Goal: Task Accomplishment & Management: Manage account settings

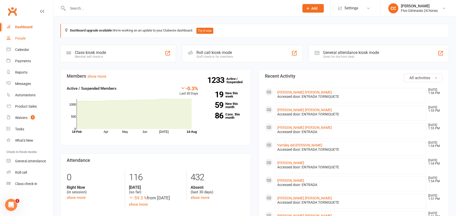
click at [30, 39] on link "People" at bounding box center [30, 38] width 47 height 11
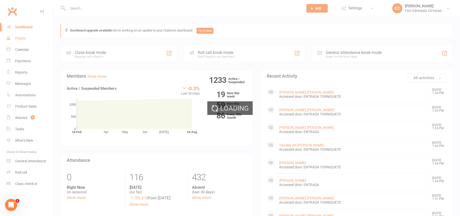
select select "100"
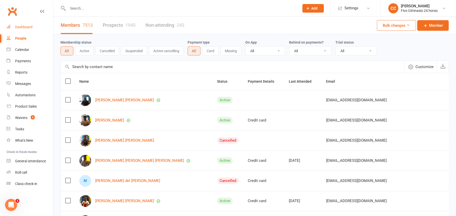
click at [28, 21] on link "Dashboard" at bounding box center [30, 26] width 47 height 11
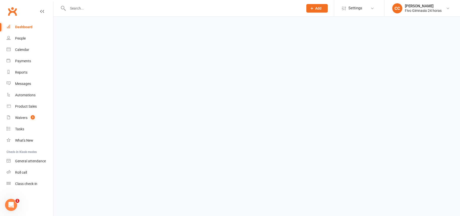
click at [27, 29] on link "Dashboard" at bounding box center [30, 26] width 47 height 11
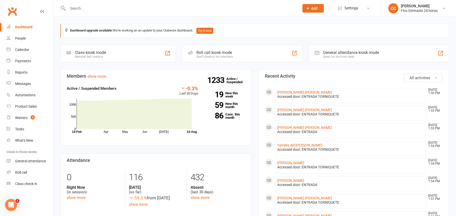
click at [28, 24] on link "Dashboard" at bounding box center [30, 26] width 47 height 11
click at [388, 31] on div "Dashboard upgrade available: We're working on an update to your Clubworx dashbo…" at bounding box center [254, 31] width 389 height 14
click at [25, 15] on div "Clubworx" at bounding box center [26, 14] width 53 height 19
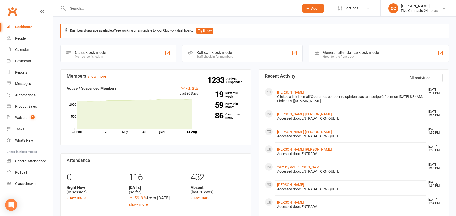
click at [203, 71] on section "Members show more -0.3% Last 30 Days Active / Suspended Members Apr May Jun Jul…" at bounding box center [155, 107] width 191 height 76
click at [139, 9] on input "text" at bounding box center [181, 8] width 230 height 7
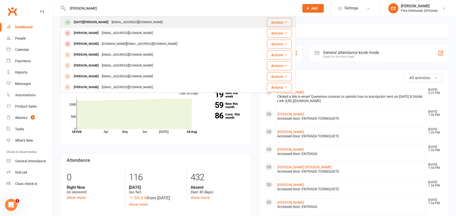
type input "bragado perez"
click at [110, 23] on div "luciabp1104@gmail.com" at bounding box center [137, 22] width 54 height 7
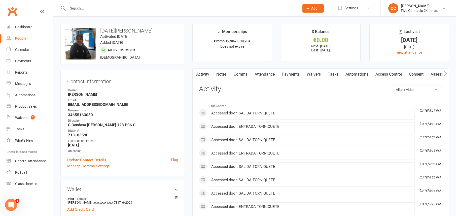
click at [292, 73] on link "Payments" at bounding box center [290, 74] width 25 height 12
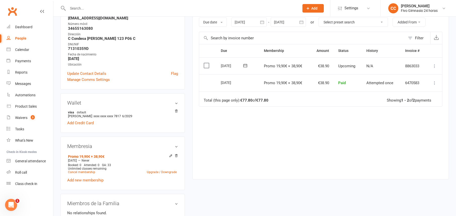
scroll to position [192, 0]
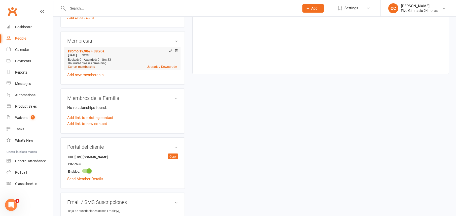
click at [83, 65] on link "Cancel membership" at bounding box center [81, 67] width 27 height 4
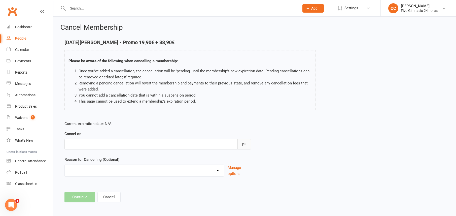
click at [245, 142] on icon "button" at bounding box center [244, 144] width 5 height 5
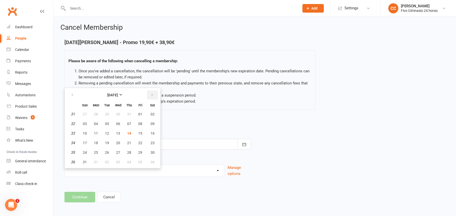
click at [156, 93] on button "button" at bounding box center [152, 94] width 11 height 9
click at [93, 113] on button "01" at bounding box center [96, 114] width 11 height 9
type input "01 Sep 2025"
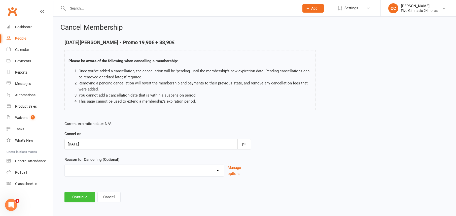
click at [75, 198] on button "Continue" at bounding box center [79, 197] width 31 height 11
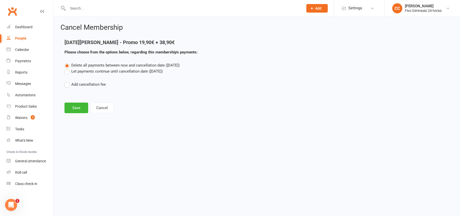
click at [65, 85] on label "Add cancellation fee" at bounding box center [84, 84] width 41 height 6
click at [65, 81] on input "Add cancellation fee" at bounding box center [65, 81] width 3 height 0
click at [91, 101] on input "number" at bounding box center [110, 99] width 42 height 11
type input "38.90"
drag, startPoint x: 178, startPoint y: 103, endPoint x: 174, endPoint y: 109, distance: 6.9
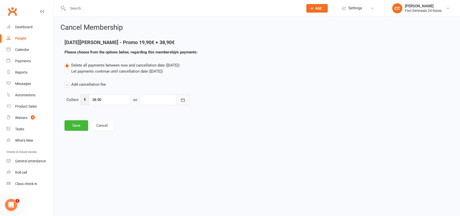
click at [179, 103] on button "button" at bounding box center [183, 99] width 14 height 11
click at [225, 111] on icon "button" at bounding box center [227, 113] width 4 height 4
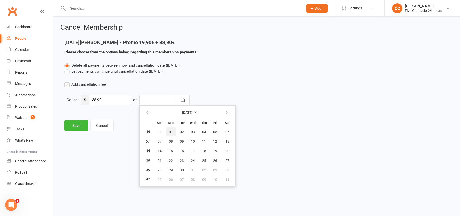
click at [173, 129] on button "01" at bounding box center [170, 131] width 11 height 9
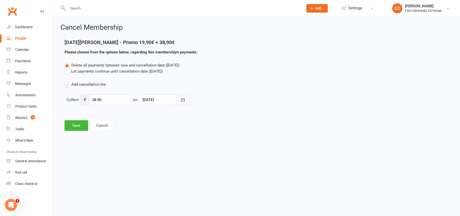
click at [182, 102] on button "button" at bounding box center [183, 99] width 14 height 11
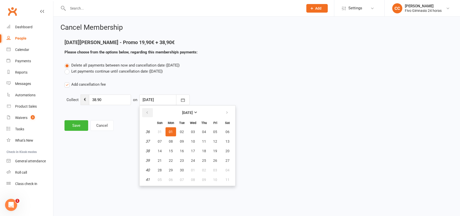
click at [147, 111] on icon "button" at bounding box center [147, 113] width 4 height 4
click at [200, 148] on button "14" at bounding box center [204, 150] width 11 height 9
type input "14 Aug 2025"
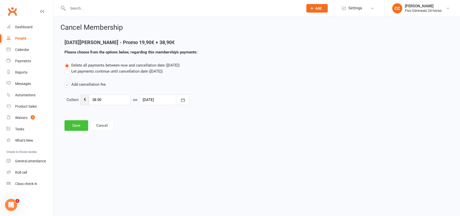
click at [74, 125] on button "Save" at bounding box center [76, 125] width 24 height 11
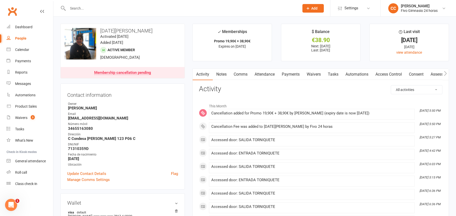
click at [286, 77] on link "Payments" at bounding box center [290, 74] width 25 height 12
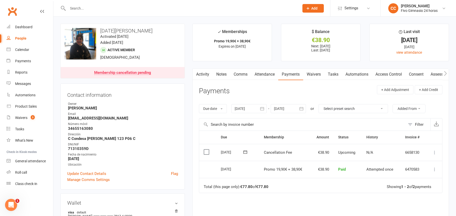
click at [433, 153] on icon at bounding box center [434, 152] width 5 height 5
click at [428, 169] on link "Mark as Paid (POS)" at bounding box center [413, 172] width 50 height 10
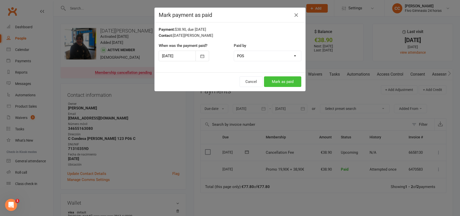
click at [275, 79] on button "Mark as paid" at bounding box center [282, 81] width 37 height 11
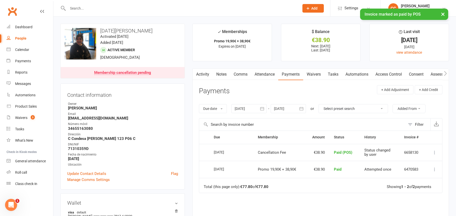
click at [241, 77] on link "Comms" at bounding box center [240, 74] width 21 height 12
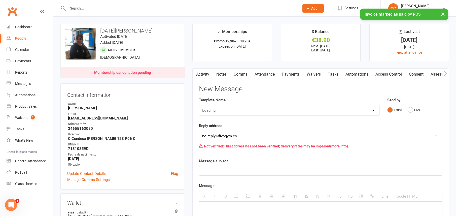
click at [241, 110] on div "Loading..." at bounding box center [289, 110] width 181 height 11
click at [240, 109] on select "Select Template [Email] Información fase 3 [Email] Aviso primero de incumplimie…" at bounding box center [289, 110] width 180 height 10
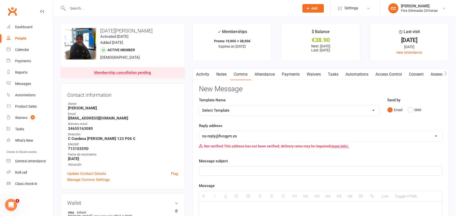
select select "18"
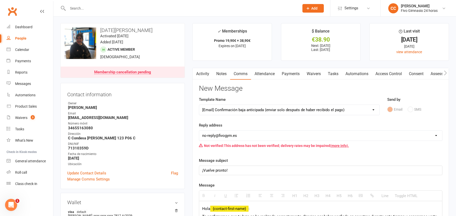
scroll to position [82, 0]
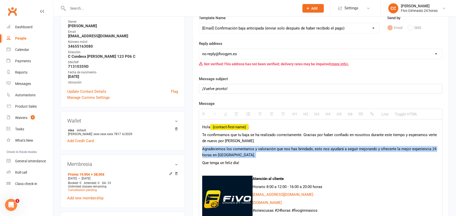
drag, startPoint x: 200, startPoint y: 148, endPoint x: 253, endPoint y: 158, distance: 53.2
click at [253, 158] on div "Hola {contact-first-name} : Te confirmamos que tu baja se ha realizado correcta…" at bounding box center [320, 209] width 243 height 181
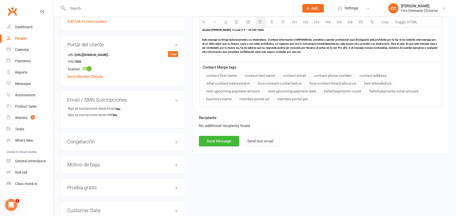
scroll to position [309, 0]
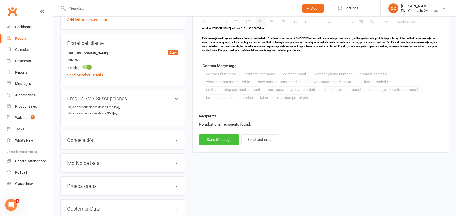
click at [209, 144] on button "Send Message" at bounding box center [219, 139] width 40 height 11
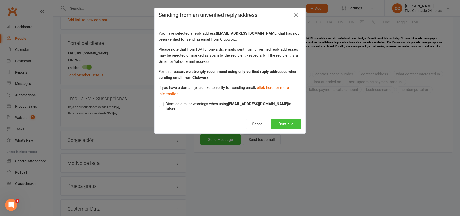
click at [283, 119] on button "Continue" at bounding box center [285, 124] width 31 height 11
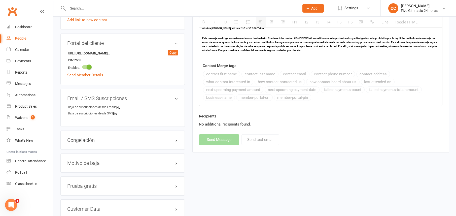
select select
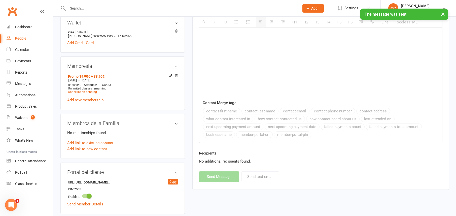
scroll to position [0, 0]
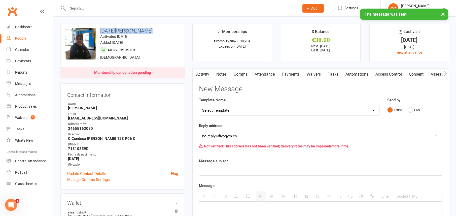
drag, startPoint x: 100, startPoint y: 30, endPoint x: 146, endPoint y: 30, distance: 46.1
click at [146, 30] on h3 "Lucia Bragado Perez" at bounding box center [123, 31] width 116 height 6
copy h3 "Lucia Bragado Perez"
drag, startPoint x: 286, startPoint y: 77, endPoint x: 284, endPoint y: 74, distance: 3.6
click at [286, 77] on link "Payments" at bounding box center [290, 74] width 25 height 12
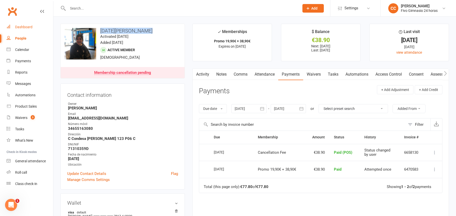
click at [21, 25] on div "Dashboard" at bounding box center [23, 27] width 17 height 4
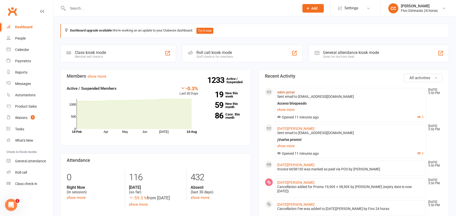
click at [293, 92] on link "islem jamal" at bounding box center [285, 92] width 17 height 4
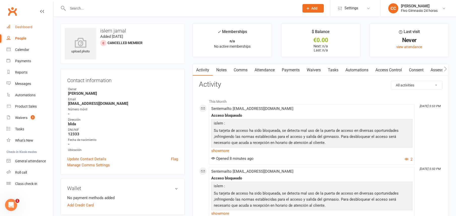
click at [28, 24] on link "Dashboard" at bounding box center [30, 26] width 47 height 11
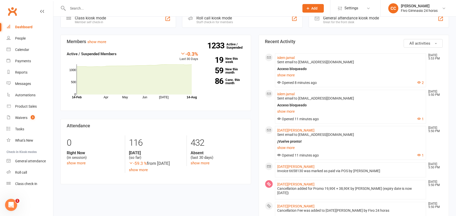
scroll to position [26, 0]
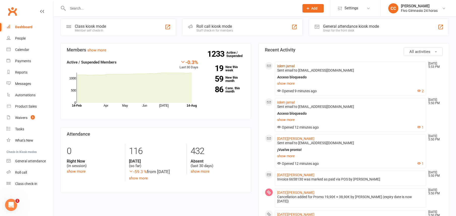
click at [283, 65] on link "islem jamal" at bounding box center [285, 66] width 17 height 4
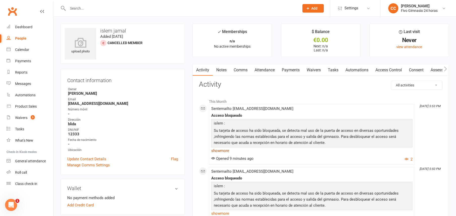
click at [223, 152] on link "show more" at bounding box center [311, 150] width 201 height 7
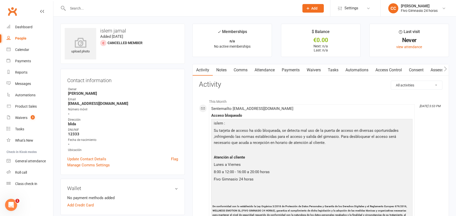
click at [383, 68] on link "Access Control" at bounding box center [388, 70] width 33 height 12
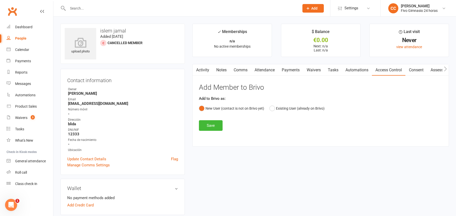
click at [205, 69] on link "Activity" at bounding box center [203, 70] width 20 height 12
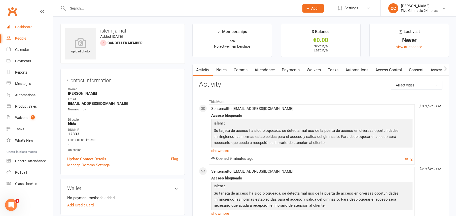
click at [27, 25] on div "Dashboard" at bounding box center [23, 27] width 17 height 4
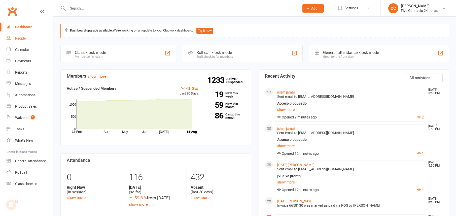
click at [23, 38] on div "People" at bounding box center [20, 38] width 11 height 4
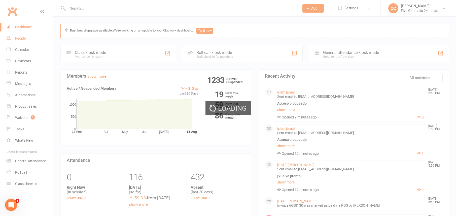
select select "100"
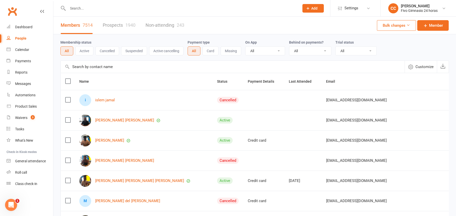
drag, startPoint x: 183, startPoint y: 3, endPoint x: 183, endPoint y: 7, distance: 3.5
click at [183, 3] on div at bounding box center [177, 8] width 235 height 16
click at [182, 7] on input "text" at bounding box center [181, 8] width 230 height 7
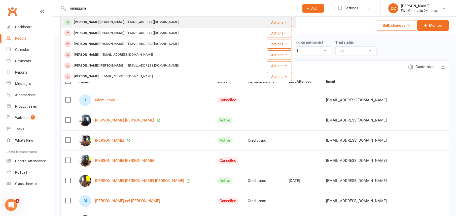
type input "omniquilla"
click at [126, 23] on div "moniquilla2006@gmail.com" at bounding box center [153, 22] width 54 height 7
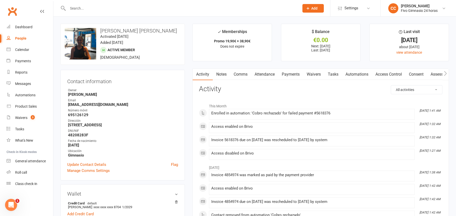
click at [296, 78] on link "Payments" at bounding box center [290, 74] width 25 height 12
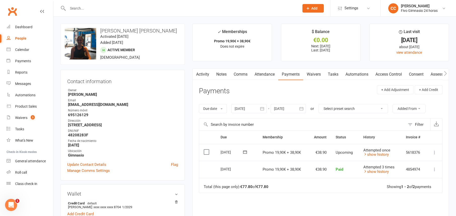
click at [242, 75] on link "Comms" at bounding box center [240, 74] width 21 height 12
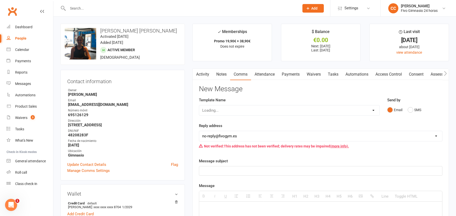
click at [233, 109] on div "Loading..." at bounding box center [289, 110] width 181 height 11
click at [233, 109] on select "Loading..." at bounding box center [289, 110] width 180 height 10
select select "14"
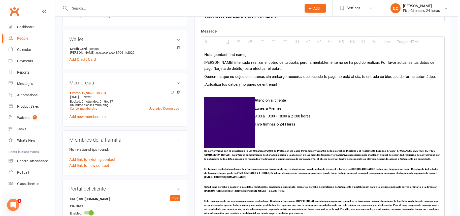
scroll to position [243, 0]
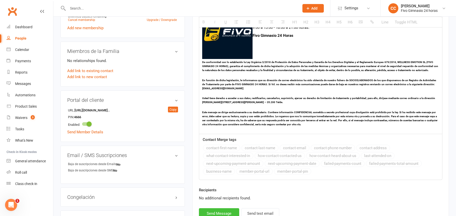
click at [211, 209] on button "Send Message" at bounding box center [219, 213] width 40 height 11
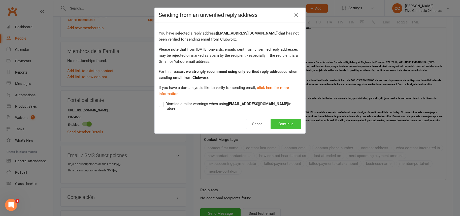
click at [289, 120] on button "Continue" at bounding box center [285, 124] width 31 height 11
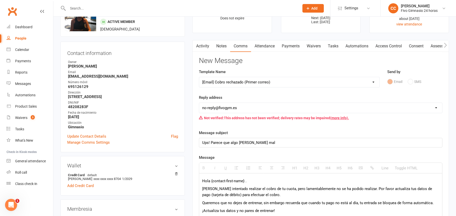
scroll to position [0, 0]
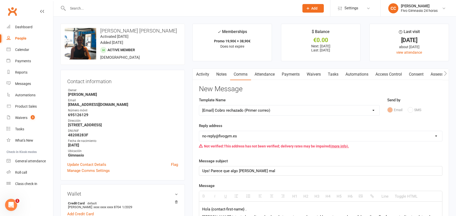
select select
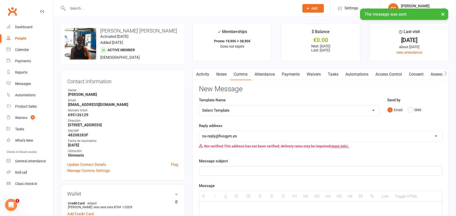
drag, startPoint x: 295, startPoint y: 77, endPoint x: 294, endPoint y: 74, distance: 3.3
click at [295, 77] on link "Payments" at bounding box center [290, 74] width 25 height 12
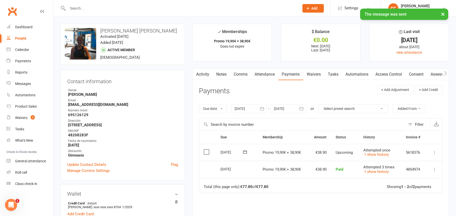
click at [436, 153] on icon at bounding box center [434, 152] width 5 height 5
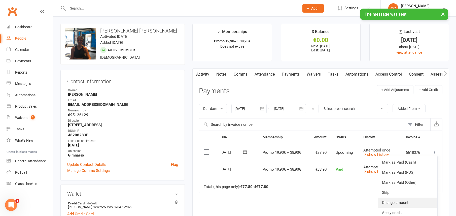
click at [405, 203] on link "Change amount" at bounding box center [407, 202] width 59 height 10
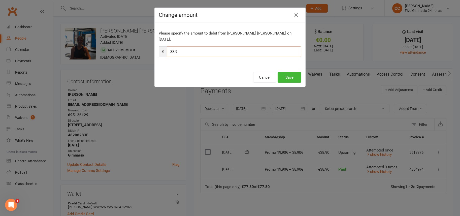
click at [232, 48] on input "38.9" at bounding box center [234, 51] width 134 height 11
type input "3"
type input "43.90"
click at [284, 72] on button "Save" at bounding box center [290, 77] width 24 height 11
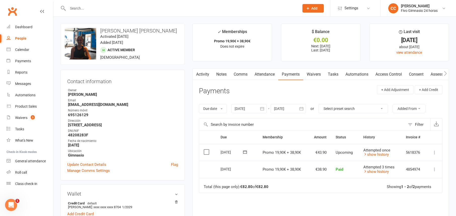
click at [107, 9] on input "text" at bounding box center [181, 8] width 230 height 7
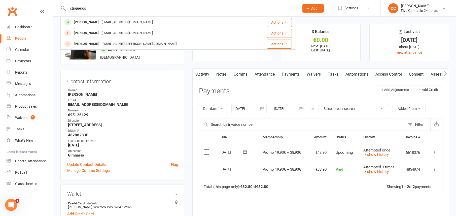
type input "ctrigueros"
click at [115, 23] on div "ctrigueros32@gmail.com" at bounding box center [127, 22] width 54 height 7
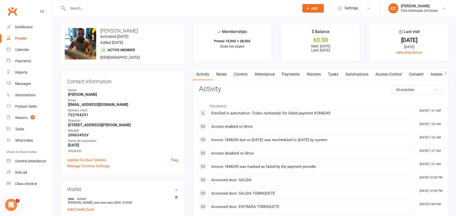
click at [295, 74] on link "Payments" at bounding box center [290, 74] width 25 height 12
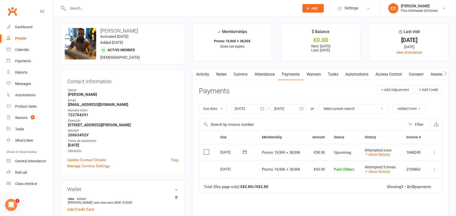
click at [240, 74] on link "Comms" at bounding box center [240, 74] width 21 height 12
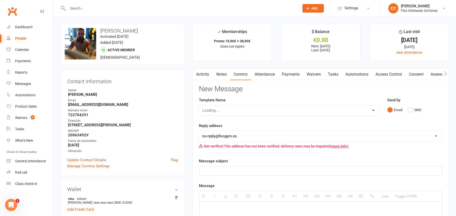
click at [243, 111] on select "Loading..." at bounding box center [289, 110] width 180 height 10
select select "14"
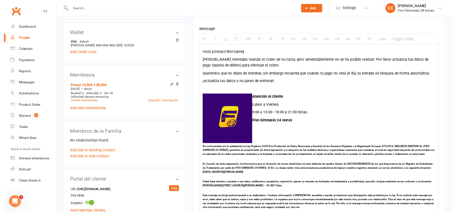
scroll to position [328, 0]
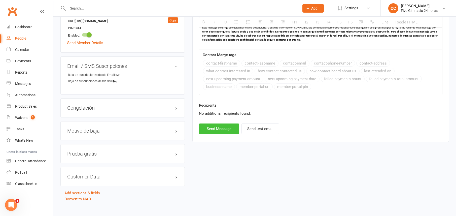
click at [219, 129] on button "Send Message" at bounding box center [219, 128] width 40 height 11
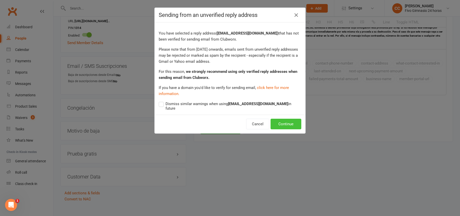
click at [279, 119] on button "Continue" at bounding box center [285, 124] width 31 height 11
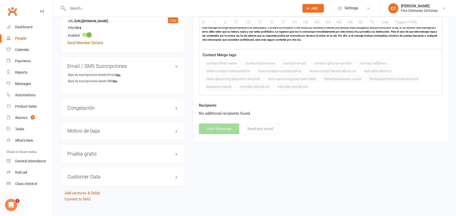
select select
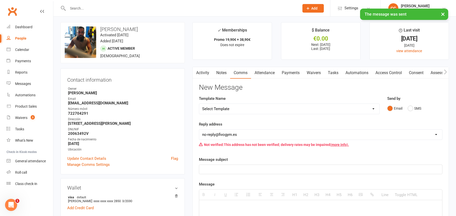
scroll to position [0, 0]
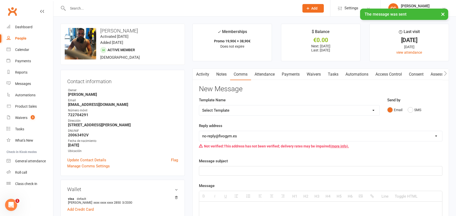
click at [294, 74] on link "Payments" at bounding box center [290, 74] width 25 height 12
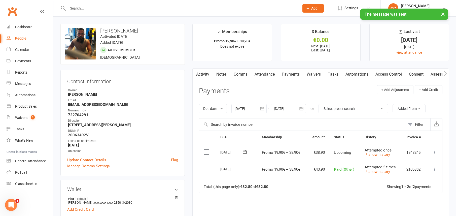
click at [437, 156] on td "Mark as Paid (Cash) Mark as Paid (POS) Mark as Paid (Other) Skip Change amount …" at bounding box center [434, 152] width 16 height 17
click at [436, 152] on icon at bounding box center [434, 152] width 5 height 5
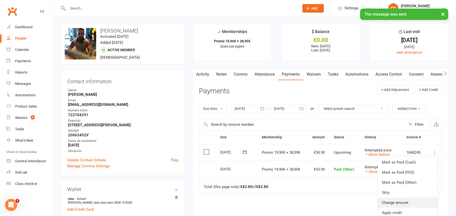
click at [422, 200] on link "Change amount" at bounding box center [407, 202] width 59 height 10
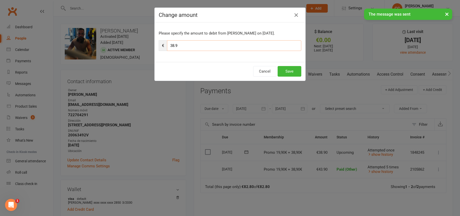
click at [229, 47] on input "38.9" at bounding box center [234, 45] width 134 height 11
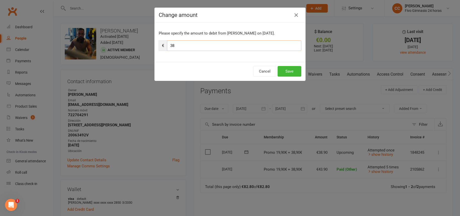
type input "3"
type input "43.90"
drag, startPoint x: 289, startPoint y: 70, endPoint x: 292, endPoint y: 69, distance: 2.9
click at [289, 70] on button "Save" at bounding box center [290, 71] width 24 height 11
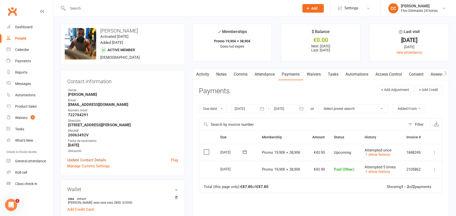
click at [87, 160] on link "Update Contact Details" at bounding box center [86, 160] width 39 height 6
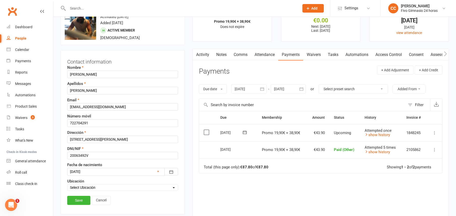
scroll to position [24, 0]
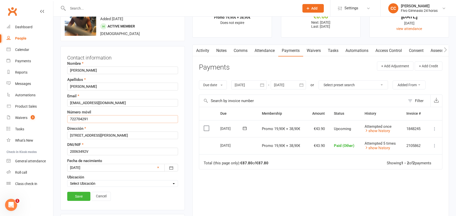
click at [69, 118] on input "722704291" at bounding box center [122, 119] width 111 height 8
type input "34722704291"
click at [78, 194] on link "Save" at bounding box center [78, 196] width 23 height 9
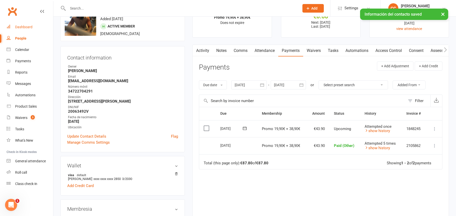
click at [22, 29] on div "Dashboard" at bounding box center [23, 27] width 17 height 4
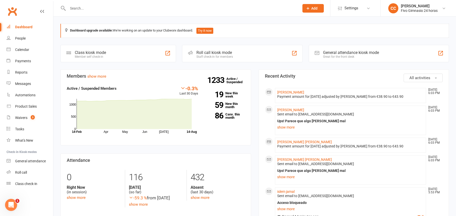
click at [198, 7] on input "text" at bounding box center [181, 8] width 230 height 7
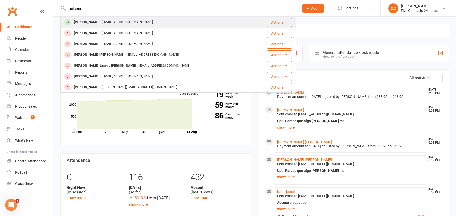
type input "jalisanj"
click at [172, 24] on div "Javier Santana Jimenez jalisanjl@gmail.com" at bounding box center [159, 22] width 197 height 10
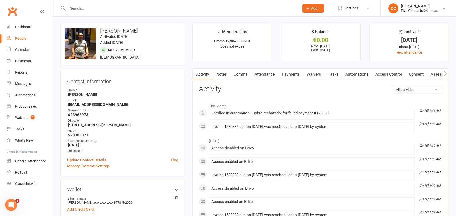
click at [287, 73] on link "Payments" at bounding box center [290, 74] width 25 height 12
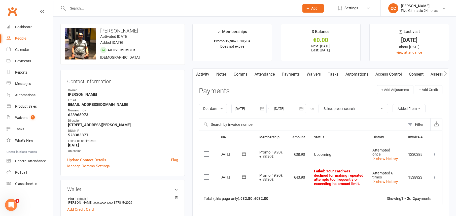
click at [244, 72] on link "Comms" at bounding box center [240, 74] width 21 height 12
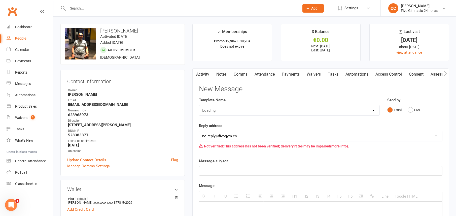
click at [236, 110] on select "Loading..." at bounding box center [289, 110] width 180 height 10
select select "14"
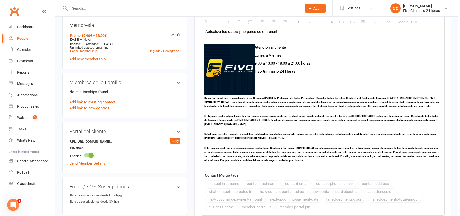
scroll to position [257, 0]
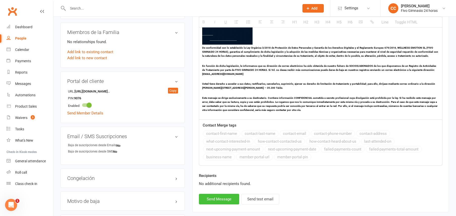
click at [211, 195] on button "Send Message" at bounding box center [219, 199] width 40 height 11
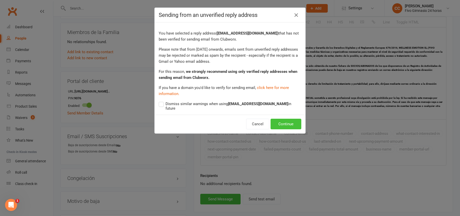
click at [276, 122] on button "Continue" at bounding box center [285, 124] width 31 height 11
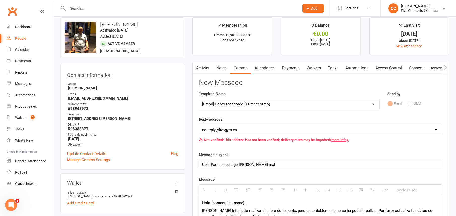
scroll to position [0, 0]
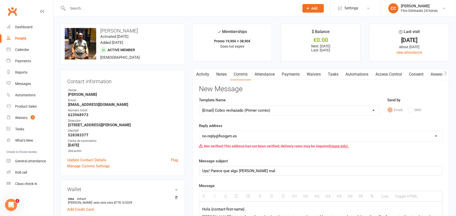
select select
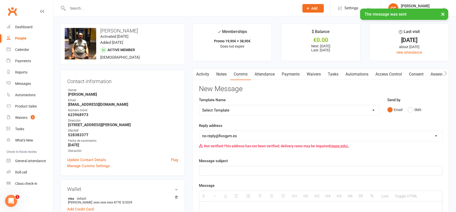
click at [296, 75] on link "Payments" at bounding box center [290, 74] width 25 height 12
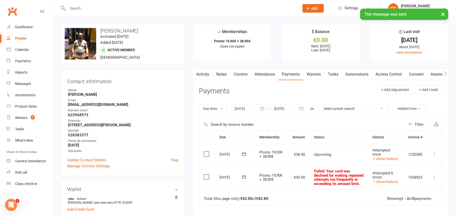
click at [262, 107] on icon "button" at bounding box center [262, 108] width 5 height 5
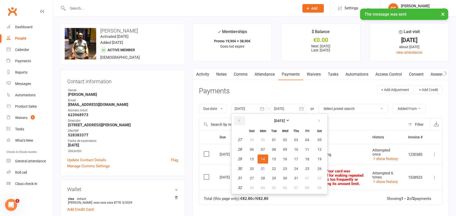
click at [243, 121] on button "button" at bounding box center [239, 120] width 11 height 9
click at [263, 156] on button "14" at bounding box center [263, 158] width 11 height 9
type input "14 Apr 2025"
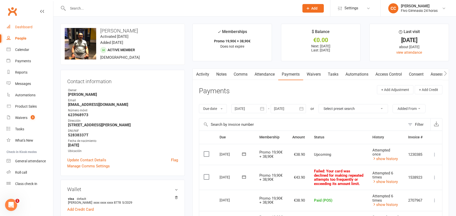
click at [25, 24] on link "Dashboard" at bounding box center [30, 26] width 47 height 11
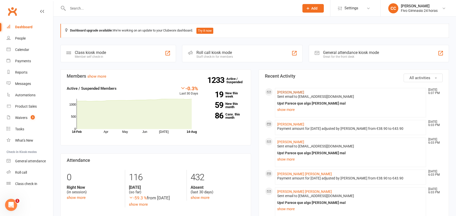
click at [291, 91] on link "Javier Santana Jimenez" at bounding box center [290, 92] width 27 height 4
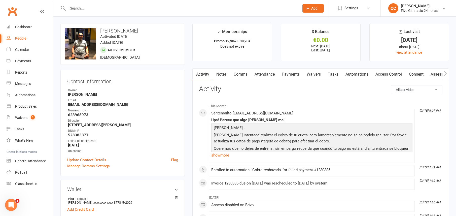
click at [293, 74] on link "Payments" at bounding box center [290, 74] width 25 height 12
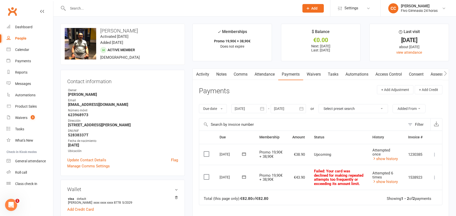
click at [437, 155] on icon at bounding box center [434, 154] width 5 height 5
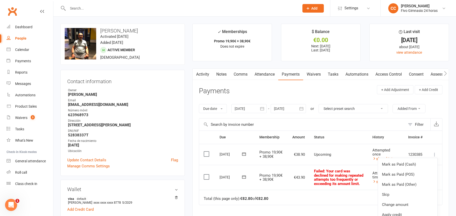
click at [317, 11] on button "Add" at bounding box center [312, 8] width 21 height 9
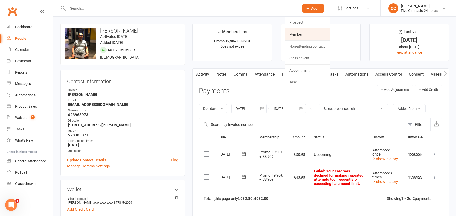
click at [306, 36] on link "Member" at bounding box center [307, 34] width 45 height 12
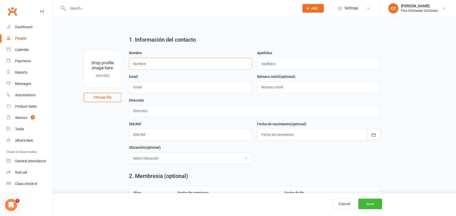
click at [160, 62] on input "text" at bounding box center [190, 64] width 123 height 12
type input "Daniel"
type input "Moral"
type input "Sola"
click at [153, 113] on input "text" at bounding box center [255, 111] width 252 height 12
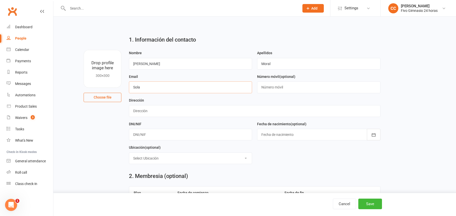
drag, startPoint x: 123, startPoint y: 85, endPoint x: 125, endPoint y: 82, distance: 3.8
click at [120, 50] on div "Drop profile image here 300×300 Choose file Nombre Daniel Apellidos Moral Email…" at bounding box center [254, 50] width 389 height 0
click at [275, 61] on input "Moral" at bounding box center [318, 64] width 123 height 12
type input "Moral Sola"
click at [176, 134] on input "text" at bounding box center [190, 135] width 123 height 12
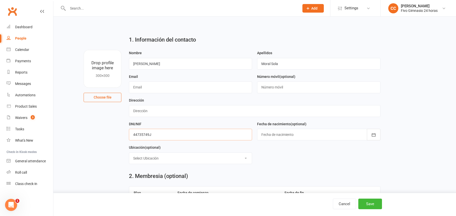
type input "44735749J"
click at [177, 114] on input "text" at bounding box center [255, 111] width 252 height 12
click at [142, 111] on input "C Isal de San Borondon 13" at bounding box center [255, 111] width 252 height 12
type input "C Isla de San Borondon 13"
click at [269, 134] on div at bounding box center [318, 135] width 123 height 12
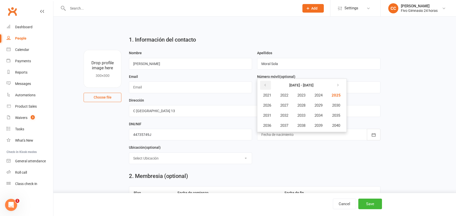
click at [264, 81] on button "button" at bounding box center [265, 85] width 11 height 9
click at [333, 124] on button "2000" at bounding box center [335, 126] width 17 height 10
click at [321, 103] on span "June" at bounding box center [321, 105] width 8 height 5
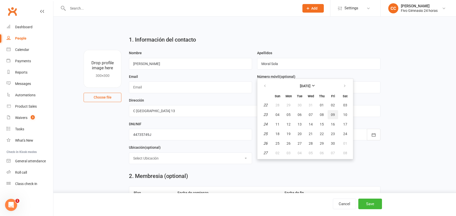
click at [331, 113] on span "09" at bounding box center [333, 115] width 4 height 4
type input "09 Jun 2000"
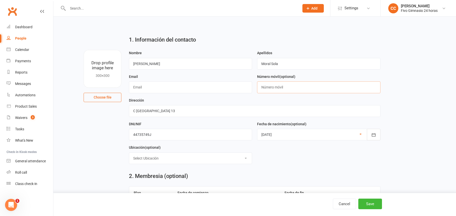
click at [293, 89] on input "text" at bounding box center [318, 87] width 123 height 12
click at [267, 88] on input "346644311560" at bounding box center [318, 87] width 123 height 12
type input "34644311560"
click at [176, 87] on input "text" at bounding box center [190, 87] width 123 height 12
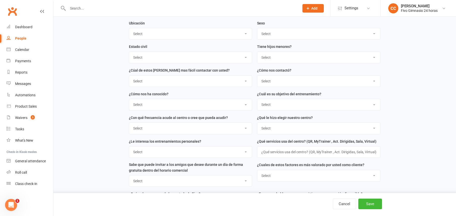
scroll to position [218, 0]
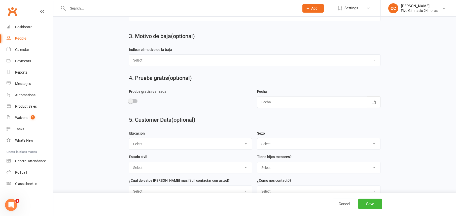
type input "danielmoral09@gmail.com"
click at [274, 144] on select "Select Masculino Femenino" at bounding box center [318, 143] width 123 height 11
select select "Masculino"
click at [378, 205] on button "Save" at bounding box center [370, 203] width 24 height 11
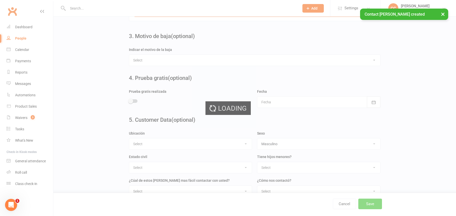
scroll to position [0, 0]
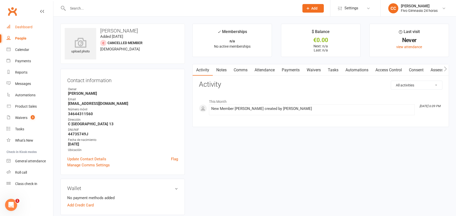
click at [24, 27] on div "Dashboard" at bounding box center [23, 27] width 17 height 4
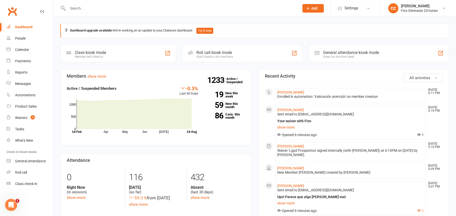
click at [32, 28] on link "Dashboard" at bounding box center [30, 26] width 47 height 11
click at [22, 33] on link "People" at bounding box center [30, 38] width 47 height 11
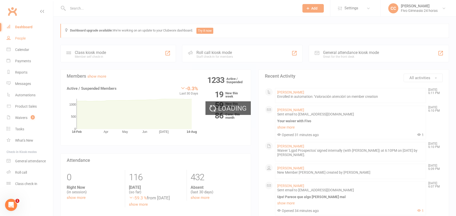
select select "100"
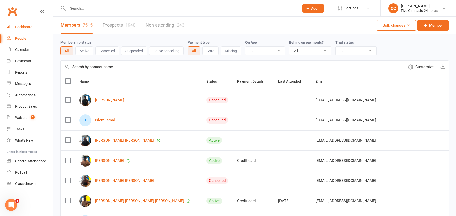
click at [33, 27] on link "Dashboard" at bounding box center [30, 26] width 47 height 11
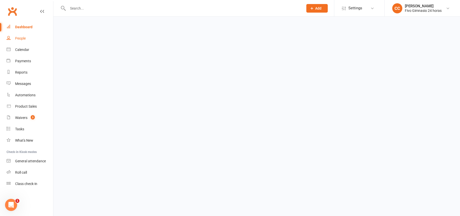
click at [26, 40] on link "People" at bounding box center [30, 38] width 47 height 11
click at [25, 50] on div "Calendar" at bounding box center [22, 50] width 14 height 4
paste input "+34645177549"
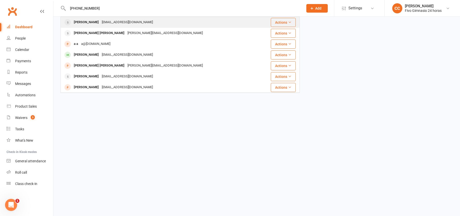
type input "+34645177549"
click at [187, 23] on div "Humberto Marcial Jimenez humbbertomarcial@gmail.com" at bounding box center [162, 22] width 203 height 10
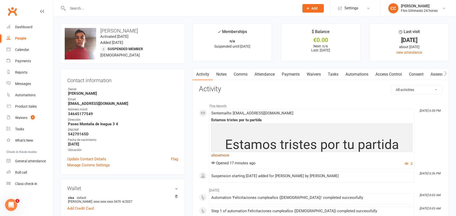
click at [226, 156] on link "show more" at bounding box center [311, 155] width 201 height 7
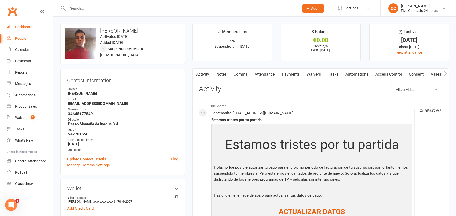
click at [15, 27] on div "Dashboard" at bounding box center [23, 27] width 17 height 4
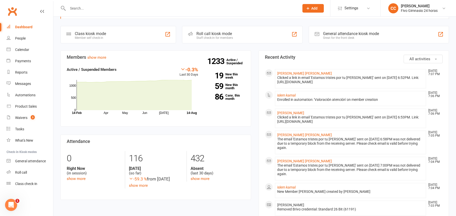
scroll to position [46, 0]
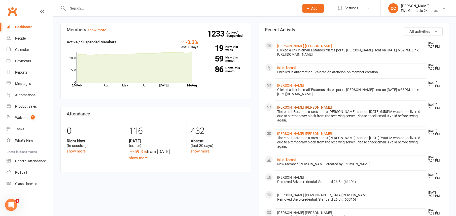
click at [303, 107] on link "[PERSON_NAME] [PERSON_NAME]" at bounding box center [304, 107] width 55 height 4
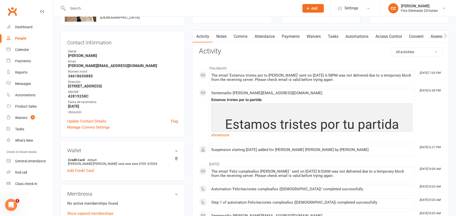
scroll to position [39, 0]
click at [226, 135] on link "show more" at bounding box center [311, 134] width 201 height 7
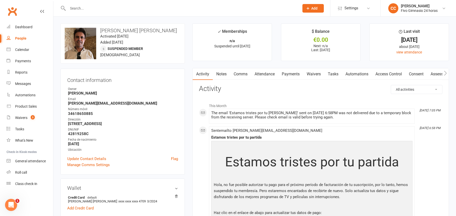
scroll to position [0, 0]
click at [29, 27] on div "Dashboard" at bounding box center [23, 27] width 17 height 4
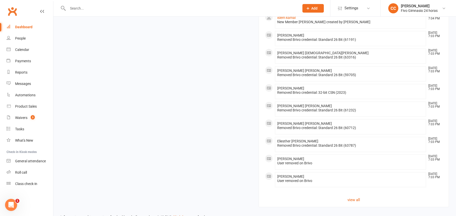
scroll to position [301, 0]
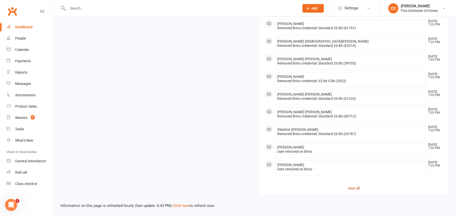
click at [354, 187] on link "view all" at bounding box center [354, 188] width 178 height 6
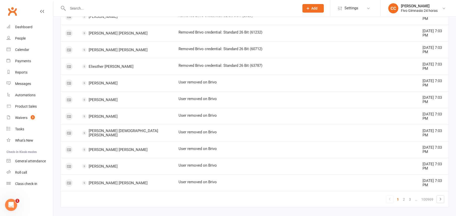
scroll to position [296, 0]
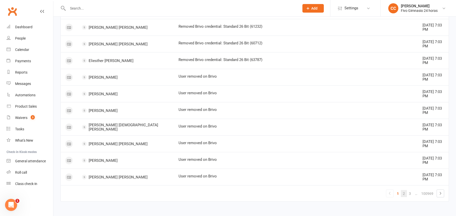
click at [403, 196] on link "2" at bounding box center [404, 193] width 6 height 7
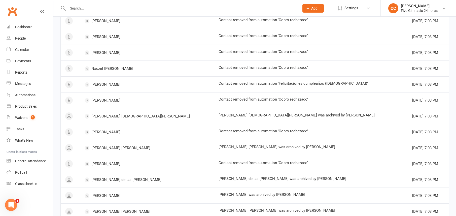
scroll to position [273, 0]
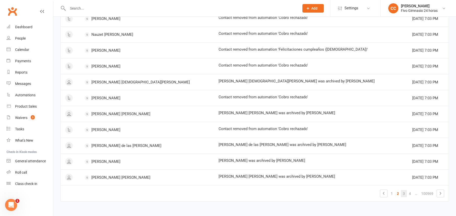
click at [405, 195] on link "3" at bounding box center [404, 193] width 6 height 7
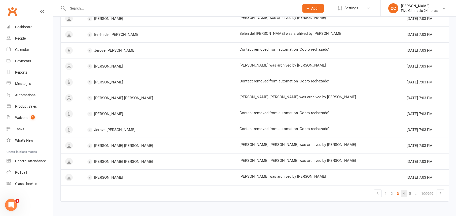
click at [403, 193] on link "4" at bounding box center [404, 193] width 6 height 7
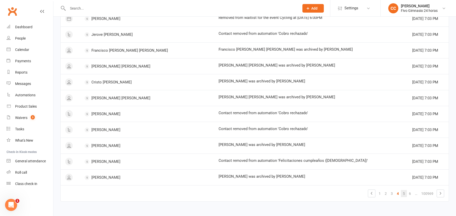
click at [403, 195] on link "5" at bounding box center [404, 193] width 6 height 7
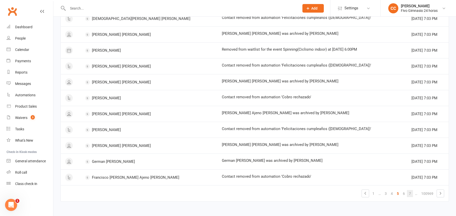
click at [411, 193] on link "7" at bounding box center [410, 193] width 6 height 7
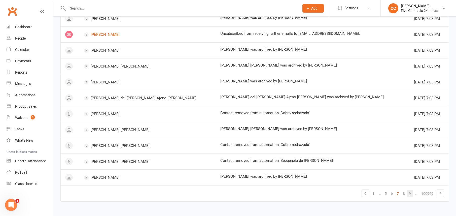
click at [410, 194] on link "9" at bounding box center [410, 193] width 6 height 7
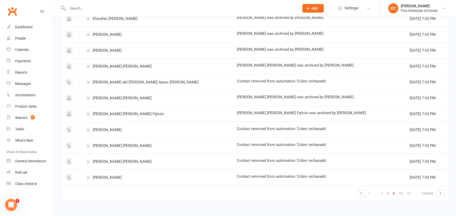
click at [411, 194] on link "11" at bounding box center [409, 193] width 8 height 7
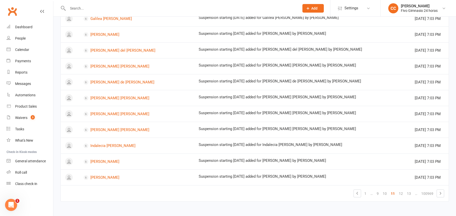
click at [411, 194] on link "13" at bounding box center [409, 193] width 8 height 7
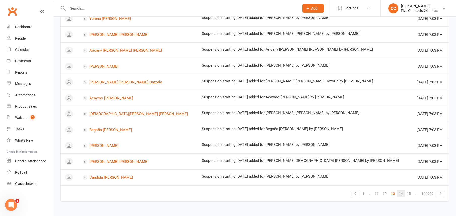
click at [402, 192] on link "14" at bounding box center [401, 193] width 8 height 7
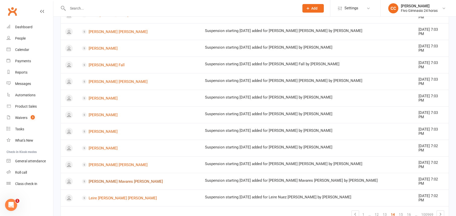
click at [132, 179] on link "Leidy Daniela Mavares Giorgini" at bounding box center [139, 181] width 114 height 5
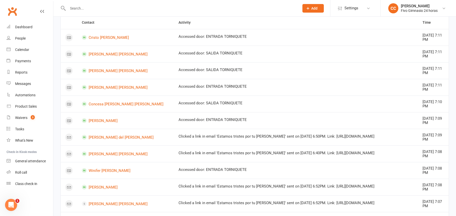
scroll to position [34, 0]
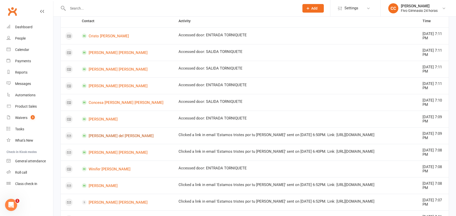
click at [115, 136] on link "[PERSON_NAME] del [PERSON_NAME]" at bounding box center [126, 135] width 88 height 5
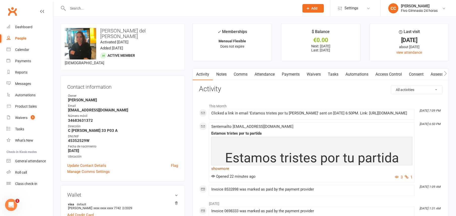
click at [221, 167] on link "show more" at bounding box center [311, 168] width 201 height 7
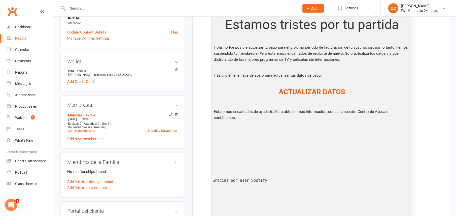
scroll to position [134, 0]
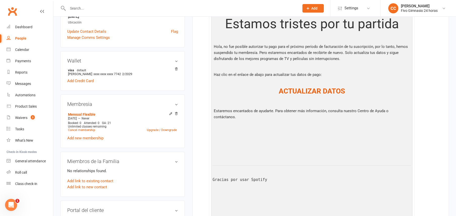
click at [11, 206] on icon "Open Intercom Messenger" at bounding box center [11, 205] width 8 height 8
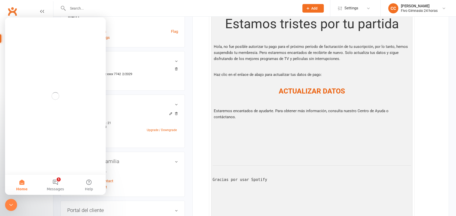
scroll to position [0, 0]
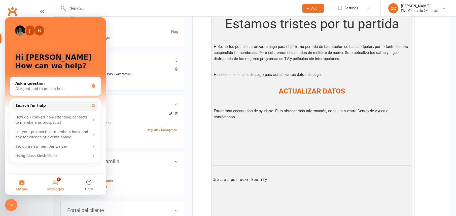
click at [55, 184] on button "2 Messages" at bounding box center [55, 185] width 33 height 20
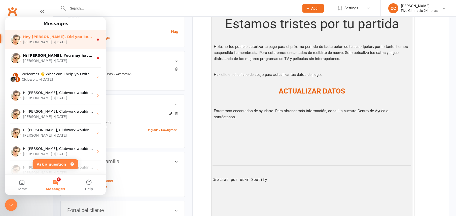
click at [56, 44] on div "Emily • 3w ago" at bounding box center [58, 42] width 71 height 5
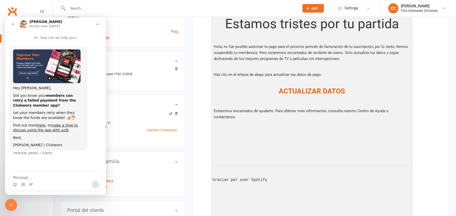
click at [13, 24] on icon "go back" at bounding box center [13, 24] width 4 height 4
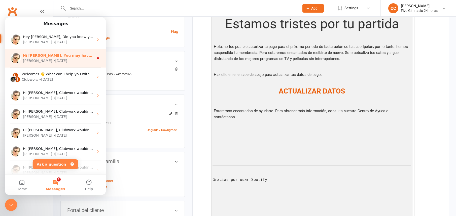
click at [58, 58] on div "Emily • 24w ago" at bounding box center [58, 60] width 71 height 5
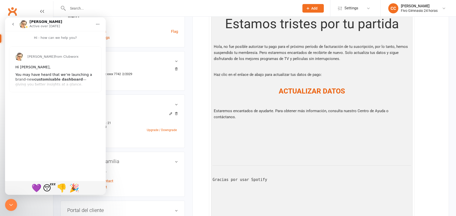
click at [9, 23] on button "go back" at bounding box center [13, 24] width 10 height 10
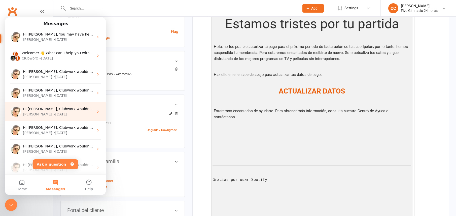
scroll to position [36, 0]
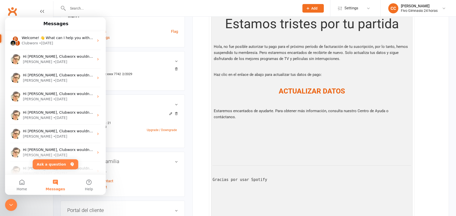
click at [124, 94] on div "Membresia Mensual Flexible Feb 3 2025 — Never Booked: 0 Attended: 0 GA: 21 Unli…" at bounding box center [122, 120] width 124 height 53
click at [49, 26] on h1 "Messages" at bounding box center [55, 23] width 27 height 9
click at [218, 124] on div "Estamos tristes por tu partida Hola, no fue posible autorizar tu pago para el p…" at bounding box center [312, 179] width 199 height 342
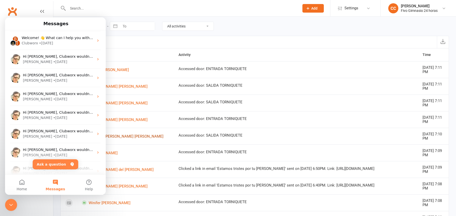
click at [114, 135] on link "Concesa [PERSON_NAME] [PERSON_NAME]" at bounding box center [126, 136] width 88 height 5
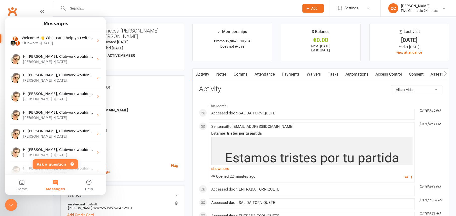
scroll to position [1, 0]
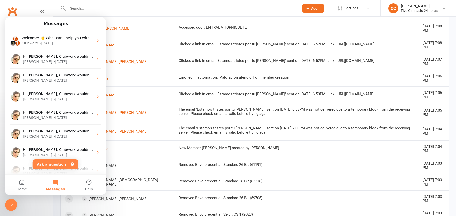
scroll to position [175, 0]
click at [54, 181] on button "Messages" at bounding box center [55, 185] width 33 height 20
click at [54, 163] on button "Ask a question" at bounding box center [56, 164] width 46 height 10
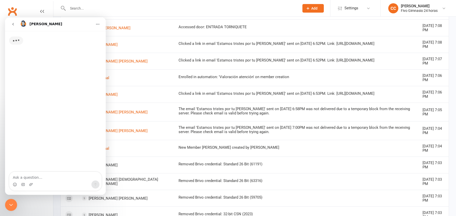
click at [15, 25] on button "go back" at bounding box center [13, 24] width 10 height 10
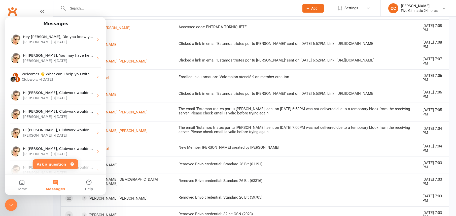
click at [15, 25] on div "Messages" at bounding box center [55, 23] width 94 height 9
drag, startPoint x: 20, startPoint y: 381, endPoint x: 13, endPoint y: 199, distance: 181.2
click at [12, 205] on icon "Close Intercom Messenger" at bounding box center [11, 205] width 6 height 6
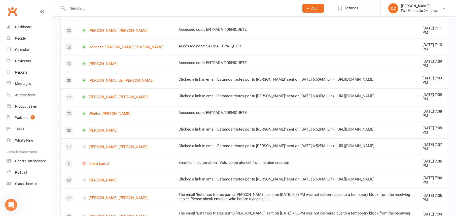
scroll to position [89, 0]
click at [114, 82] on link "[PERSON_NAME] del [PERSON_NAME]" at bounding box center [126, 80] width 88 height 5
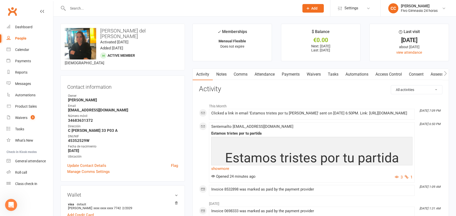
click at [291, 76] on link "Payments" at bounding box center [290, 74] width 25 height 12
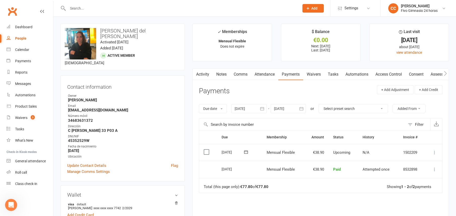
click at [263, 109] on icon "button" at bounding box center [262, 108] width 5 height 5
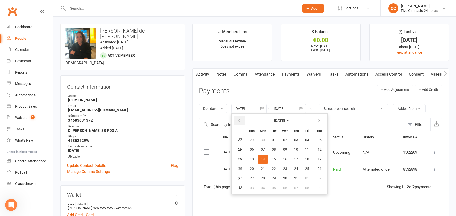
click at [241, 122] on icon "button" at bounding box center [239, 121] width 4 height 4
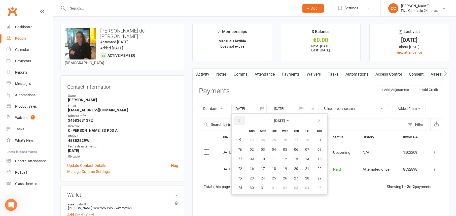
click at [241, 122] on icon "button" at bounding box center [239, 121] width 4 height 4
click at [279, 157] on button "14" at bounding box center [274, 158] width 11 height 9
type input "14 Jan 2025"
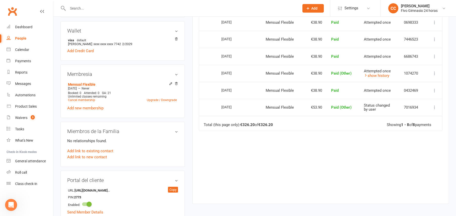
scroll to position [166, 0]
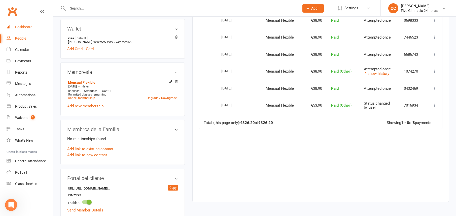
click at [28, 25] on div "Dashboard" at bounding box center [23, 27] width 17 height 4
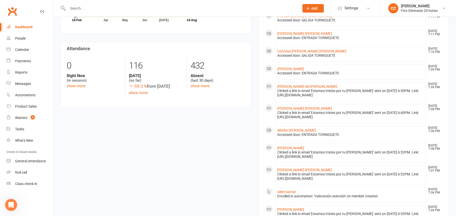
scroll to position [111, 0]
click at [300, 107] on link "[PERSON_NAME] [PERSON_NAME]" at bounding box center [304, 109] width 55 height 4
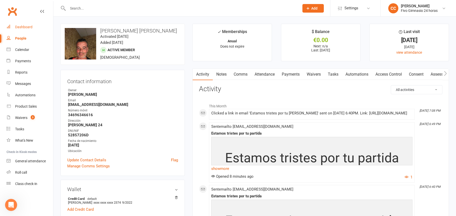
click at [29, 26] on div "Dashboard" at bounding box center [23, 27] width 17 height 4
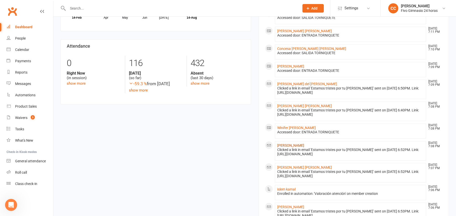
scroll to position [120, 0]
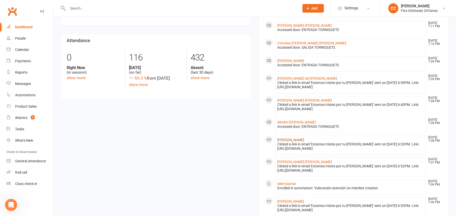
click at [304, 138] on link "[PERSON_NAME]" at bounding box center [290, 140] width 27 height 4
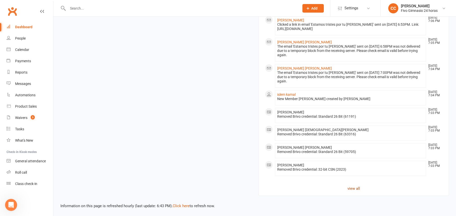
scroll to position [301, 0]
click at [354, 187] on link "view all" at bounding box center [354, 188] width 178 height 6
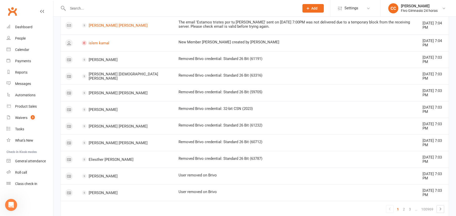
scroll to position [296, 0]
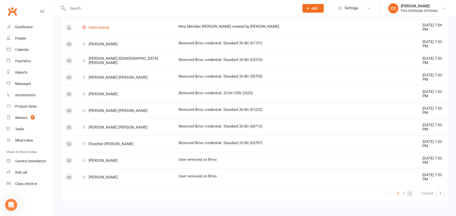
click at [412, 194] on link "3" at bounding box center [410, 193] width 6 height 7
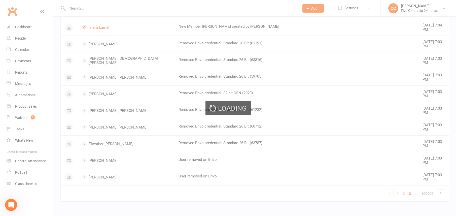
scroll to position [273, 0]
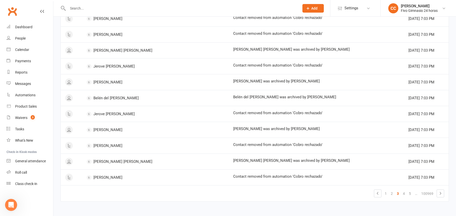
click at [412, 194] on link "5" at bounding box center [410, 193] width 6 height 7
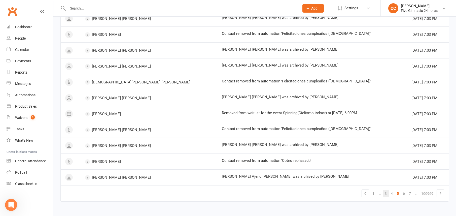
click at [412, 194] on link "7" at bounding box center [410, 193] width 6 height 7
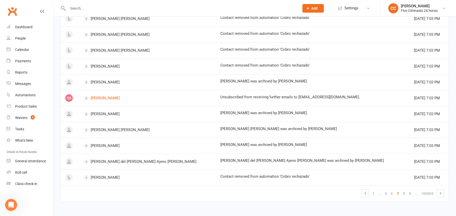
click at [412, 194] on link "9" at bounding box center [410, 193] width 6 height 7
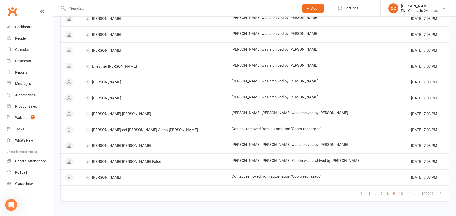
click at [412, 194] on link "11" at bounding box center [409, 193] width 8 height 7
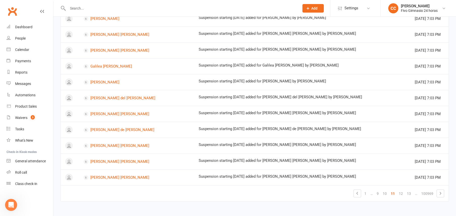
click at [412, 194] on link "13" at bounding box center [409, 193] width 8 height 7
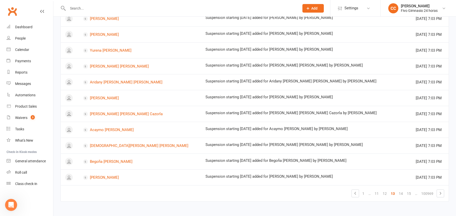
click at [412, 194] on link "15" at bounding box center [409, 193] width 8 height 7
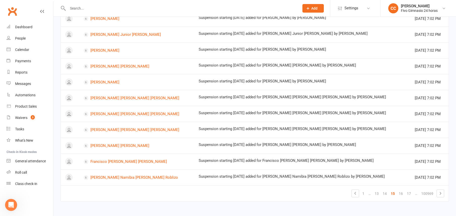
click at [412, 194] on link "17" at bounding box center [409, 193] width 8 height 7
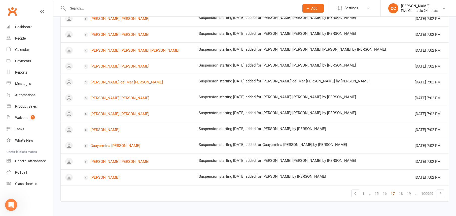
click at [412, 194] on link "19" at bounding box center [409, 193] width 8 height 7
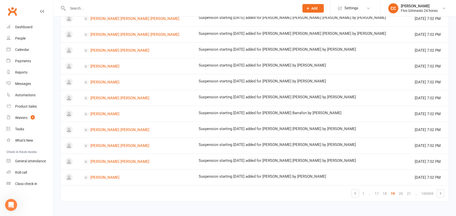
click at [412, 194] on link "21" at bounding box center [409, 193] width 8 height 7
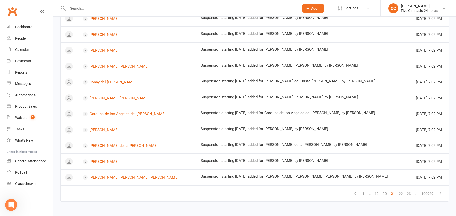
click at [412, 194] on link "23" at bounding box center [409, 193] width 8 height 7
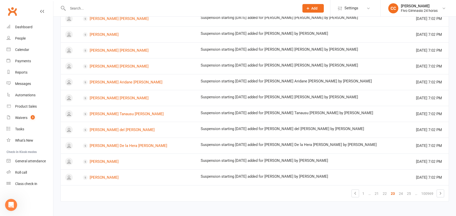
click at [115, 6] on input "text" at bounding box center [181, 8] width 230 height 7
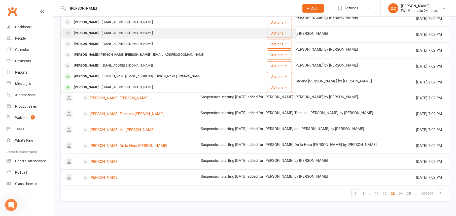
type input "humbert"
click at [100, 36] on div "[PERSON_NAME]" at bounding box center [86, 32] width 28 height 7
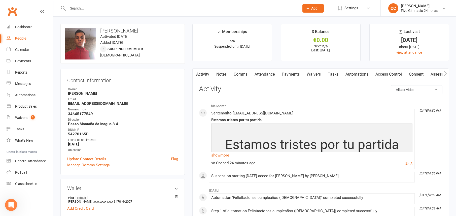
scroll to position [97, 0]
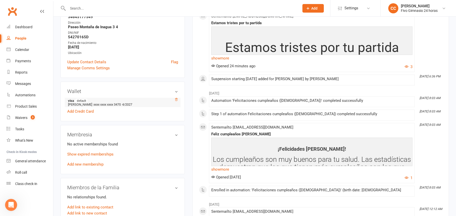
click at [176, 99] on icon at bounding box center [177, 100] width 4 height 4
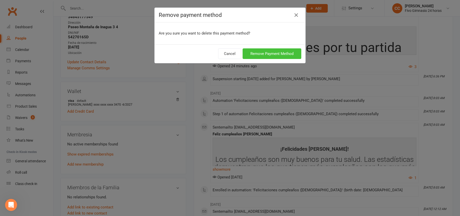
click at [270, 55] on button "Remove Payment Method" at bounding box center [272, 53] width 59 height 11
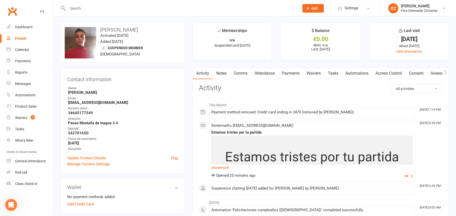
scroll to position [0, 0]
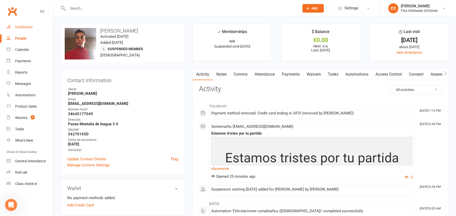
click at [23, 27] on div "Dashboard" at bounding box center [23, 27] width 17 height 4
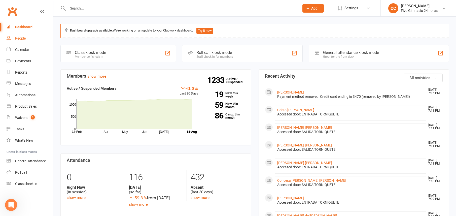
click at [26, 39] on link "People" at bounding box center [30, 38] width 47 height 11
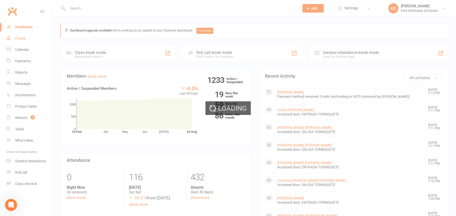
select select "100"
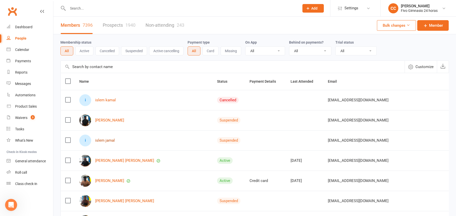
click at [104, 140] on link "islem jamal" at bounding box center [105, 140] width 20 height 4
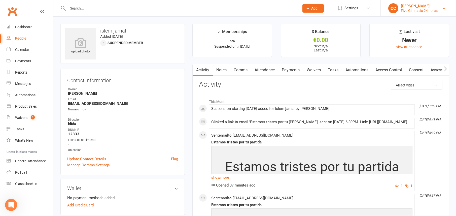
click at [441, 9] on link "CC Cristina Cabrera Fivo Gimnasio 24 horas" at bounding box center [418, 8] width 60 height 10
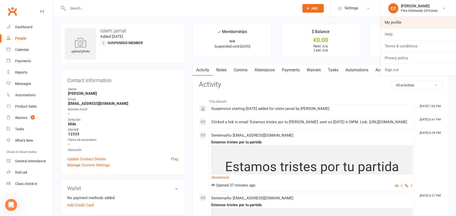
click at [425, 25] on link "My profile" at bounding box center [418, 23] width 75 height 12
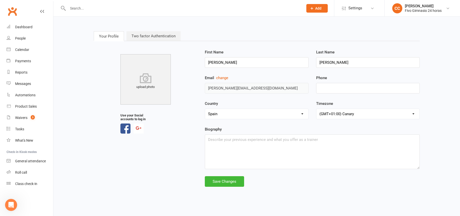
click at [164, 37] on link "Two factor Authentication" at bounding box center [153, 36] width 54 height 10
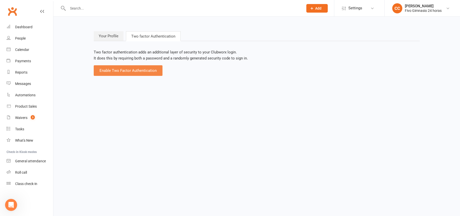
click at [133, 69] on button "Enable Two Factor Authentication" at bounding box center [128, 70] width 69 height 11
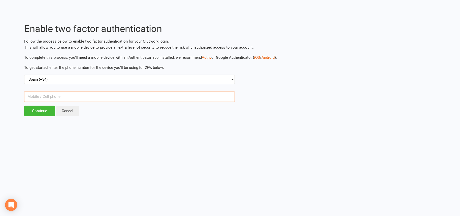
click at [123, 94] on input "text" at bounding box center [129, 96] width 211 height 11
type input "67"
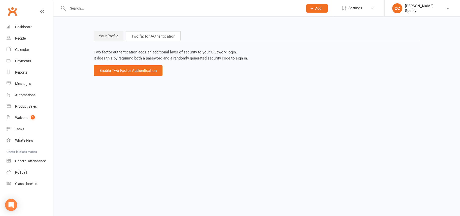
click at [105, 36] on link "Your Profile" at bounding box center [109, 36] width 30 height 10
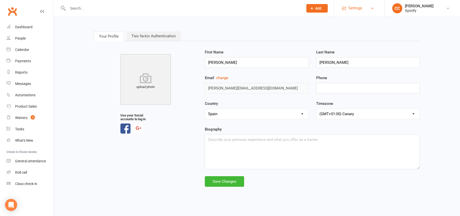
click at [368, 7] on link "Settings" at bounding box center [359, 8] width 35 height 11
click at [310, 34] on nav "Your Profile Two factor Authentication" at bounding box center [257, 36] width 326 height 10
click at [445, 7] on link "CC [PERSON_NAME]" at bounding box center [422, 8] width 60 height 10
click at [333, 36] on nav "Your Profile Two factor Authentication" at bounding box center [257, 36] width 326 height 10
click at [447, 10] on icon at bounding box center [448, 8] width 4 height 4
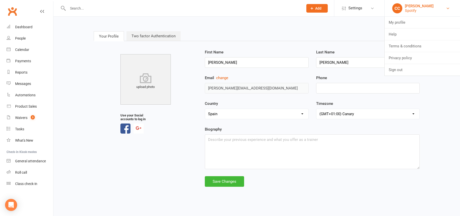
click at [437, 10] on link "CC [PERSON_NAME]" at bounding box center [422, 8] width 60 height 10
click at [450, 8] on link "CC [PERSON_NAME]" at bounding box center [422, 8] width 60 height 10
click at [410, 56] on link "Privacy policy" at bounding box center [422, 58] width 75 height 12
click at [16, 24] on link "Dashboard" at bounding box center [30, 26] width 47 height 11
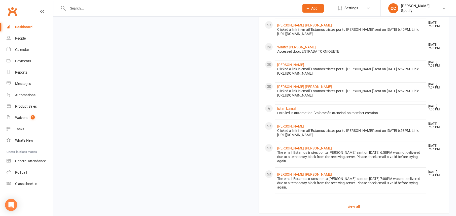
scroll to position [318, 0]
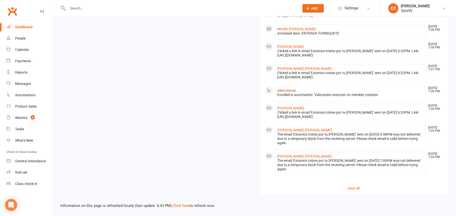
click at [288, 90] on link "islem kamal" at bounding box center [286, 90] width 18 height 4
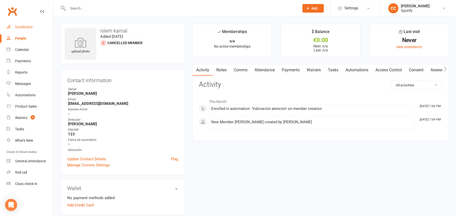
click at [22, 31] on link "Dashboard" at bounding box center [30, 26] width 47 height 11
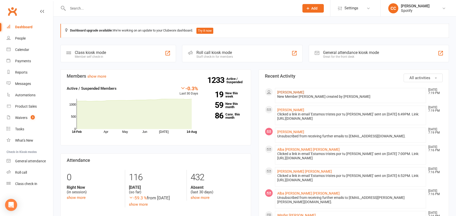
click at [290, 92] on link "[PERSON_NAME]" at bounding box center [290, 92] width 27 height 4
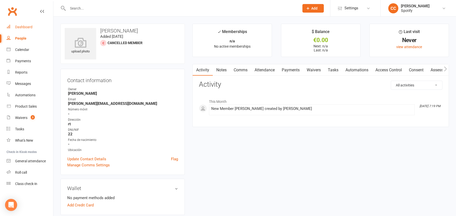
click at [29, 29] on link "Dashboard" at bounding box center [30, 26] width 47 height 11
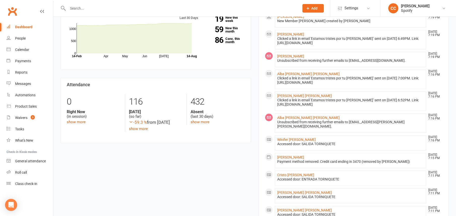
scroll to position [26, 0]
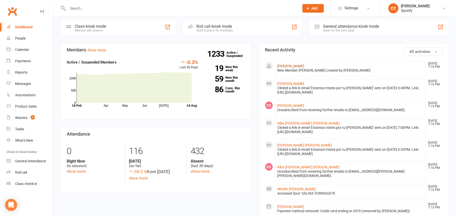
click at [285, 65] on link "[PERSON_NAME]" at bounding box center [290, 66] width 27 height 4
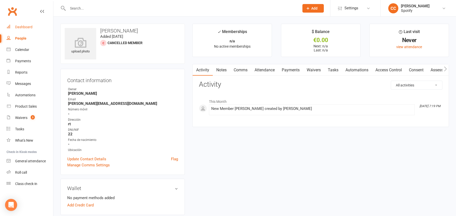
click at [37, 28] on link "Dashboard" at bounding box center [30, 26] width 47 height 11
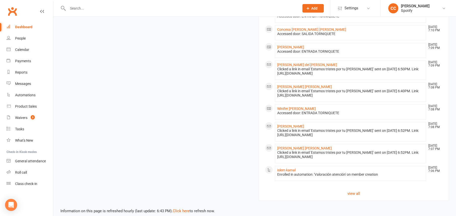
scroll to position [310, 0]
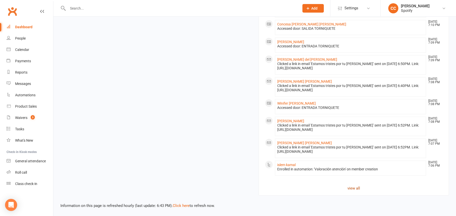
click at [356, 187] on link "view all" at bounding box center [354, 188] width 178 height 6
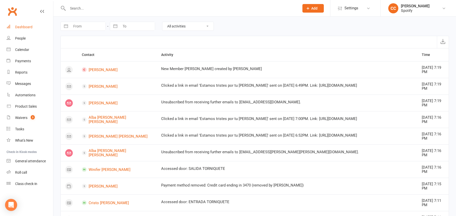
click at [22, 25] on div "Dashboard" at bounding box center [23, 27] width 17 height 4
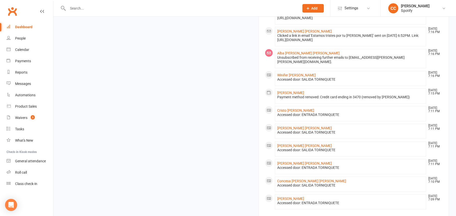
scroll to position [292, 0]
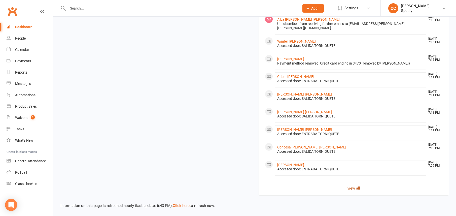
click at [354, 188] on link "view all" at bounding box center [354, 188] width 178 height 6
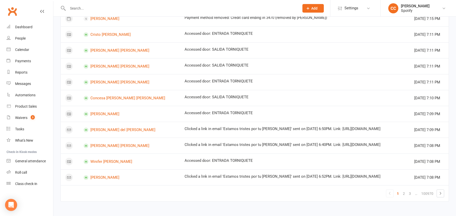
scroll to position [499, 0]
click at [410, 194] on link "3" at bounding box center [410, 193] width 6 height 7
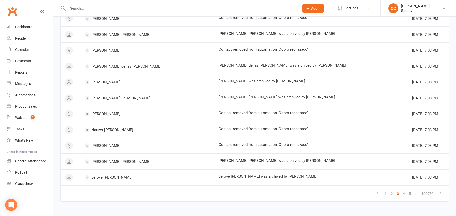
scroll to position [273, 0]
click at [410, 194] on link "5" at bounding box center [410, 193] width 6 height 7
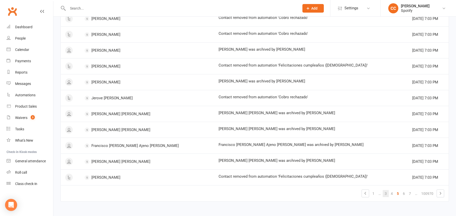
click at [410, 194] on link "7" at bounding box center [410, 193] width 6 height 7
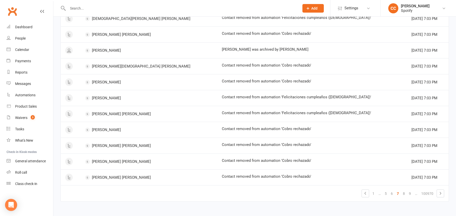
click at [410, 194] on link "9" at bounding box center [410, 193] width 6 height 7
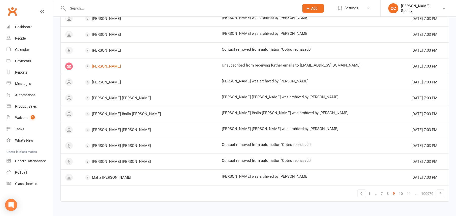
click at [410, 194] on link "11" at bounding box center [409, 193] width 8 height 7
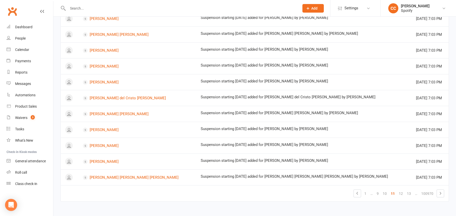
click at [410, 194] on link "13" at bounding box center [409, 193] width 8 height 7
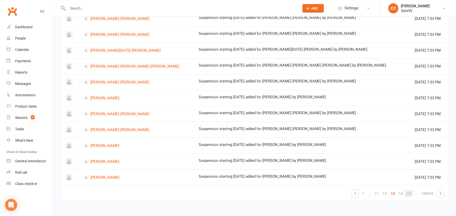
click at [410, 194] on link "15" at bounding box center [409, 193] width 8 height 7
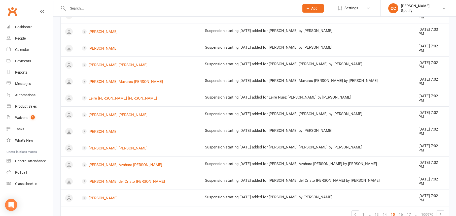
click at [410, 211] on link "17" at bounding box center [409, 214] width 8 height 7
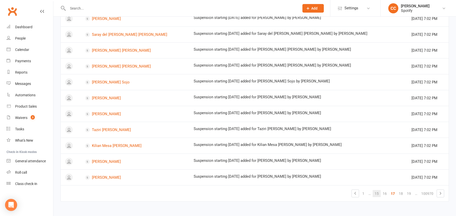
click at [410, 194] on link "19" at bounding box center [409, 193] width 8 height 7
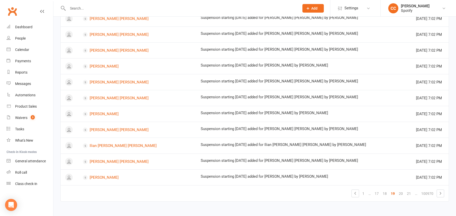
click at [410, 194] on link "21" at bounding box center [409, 193] width 8 height 7
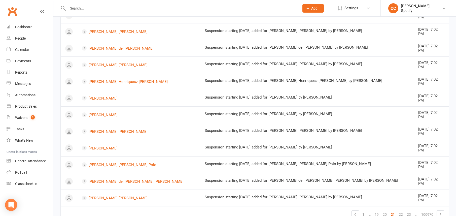
click at [410, 211] on link "23" at bounding box center [409, 214] width 8 height 7
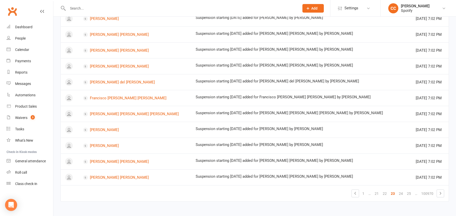
click at [410, 194] on link "25" at bounding box center [409, 193] width 8 height 7
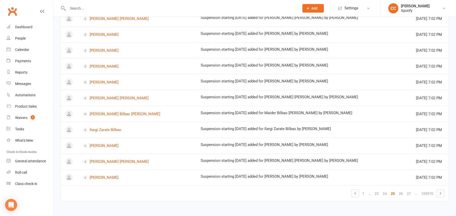
click at [410, 194] on link "27" at bounding box center [409, 193] width 8 height 7
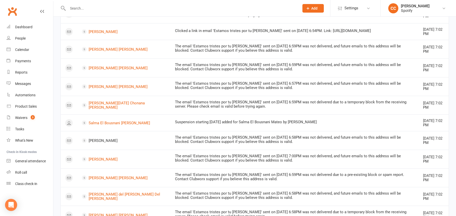
scroll to position [312, 0]
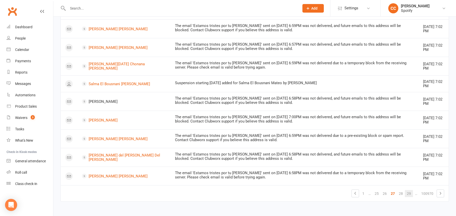
click at [409, 192] on link "29" at bounding box center [409, 193] width 8 height 7
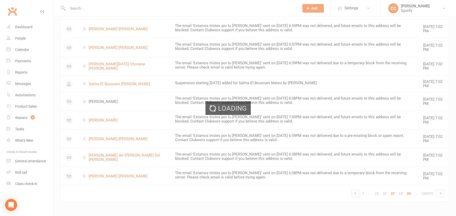
scroll to position [308, 0]
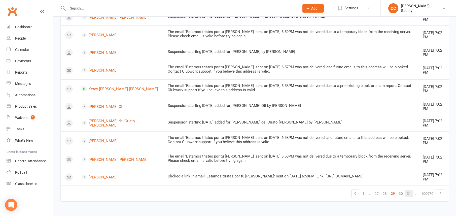
click at [408, 193] on link "31" at bounding box center [409, 193] width 8 height 7
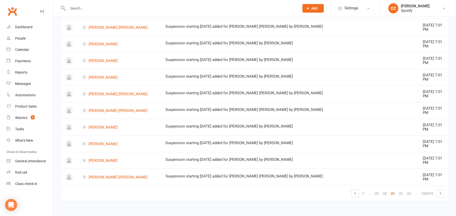
scroll to position [302, 0]
click at [408, 193] on link "33" at bounding box center [409, 193] width 8 height 7
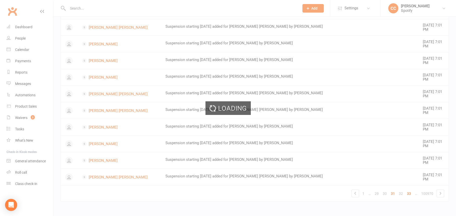
scroll to position [273, 0]
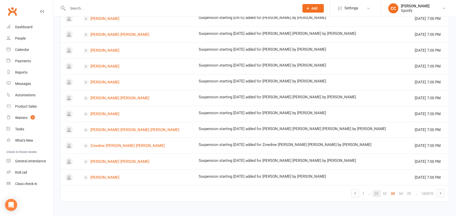
click at [408, 193] on link "35" at bounding box center [409, 193] width 8 height 7
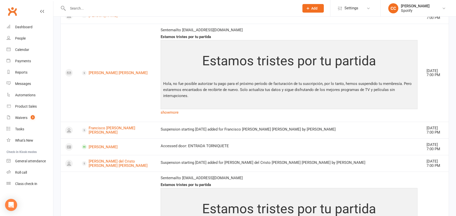
scroll to position [312, 0]
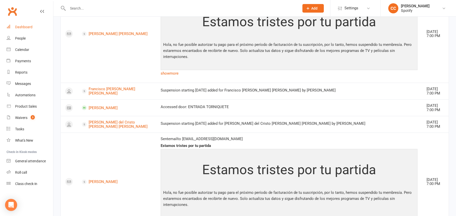
click at [20, 30] on link "Dashboard" at bounding box center [30, 26] width 47 height 11
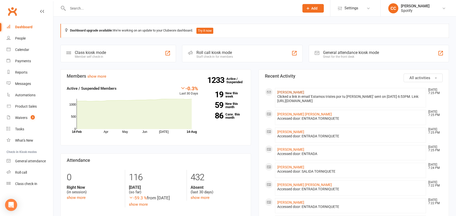
click at [304, 92] on link "[PERSON_NAME]" at bounding box center [290, 92] width 27 height 4
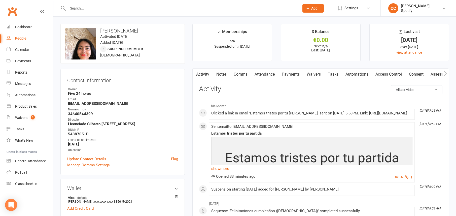
drag, startPoint x: 15, startPoint y: 21, endPoint x: 25, endPoint y: 27, distance: 12.0
click at [15, 21] on link "Dashboard" at bounding box center [30, 26] width 47 height 11
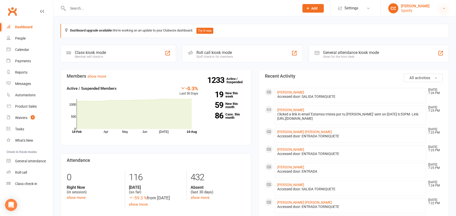
click at [443, 8] on icon at bounding box center [444, 8] width 4 height 4
click at [370, 8] on icon at bounding box center [368, 8] width 4 height 4
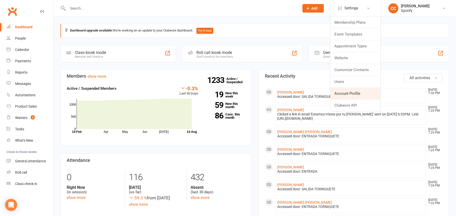
click at [360, 91] on link "Account Profile" at bounding box center [355, 94] width 50 height 12
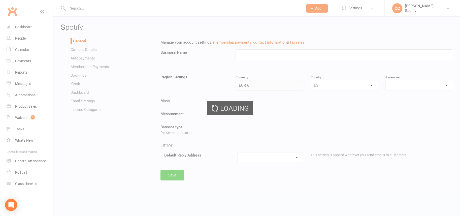
type input "Տроtіfу"
select select "Atlantic/Canary"
select select "[EMAIL_ADDRESS][DOMAIN_NAME]"
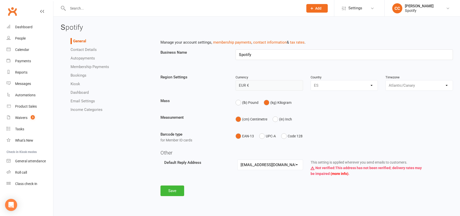
click at [78, 50] on link "Contact Details" at bounding box center [84, 49] width 26 height 5
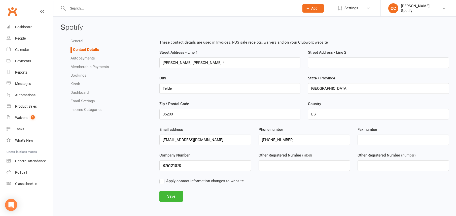
click at [87, 59] on link "Autopayments" at bounding box center [83, 58] width 24 height 5
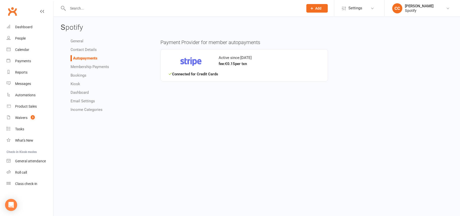
click at [86, 68] on link "Membership Payments" at bounding box center [90, 66] width 39 height 5
select select "656"
select select "true"
select select "allow_make_up_classes_for_expired_memberships_up_to_90d"
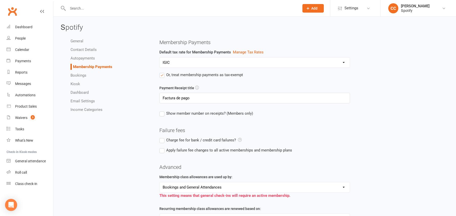
click at [84, 77] on link "Bookings" at bounding box center [79, 75] width 16 height 5
select select "send_booking_confirmation_email_to_none"
select select "send_booking_reminder_to_none"
select select "false"
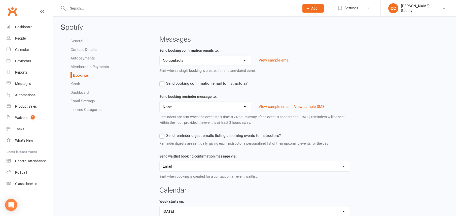
click at [78, 84] on link "Kiosk" at bounding box center [76, 84] width 10 height 5
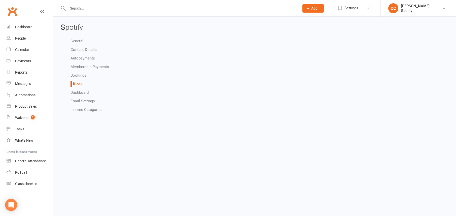
select select "all_attendees_sort_order_checked_in_desc"
select select "checked_in_attendee_sort_order_checked_in_desc"
select select "pending_attendee_sort_order_first_name_asc"
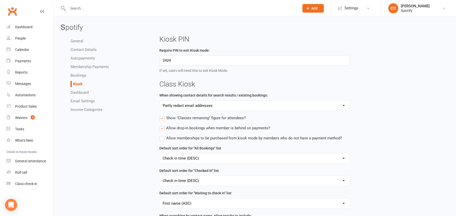
click at [81, 94] on link "Dashboard" at bounding box center [80, 92] width 18 height 5
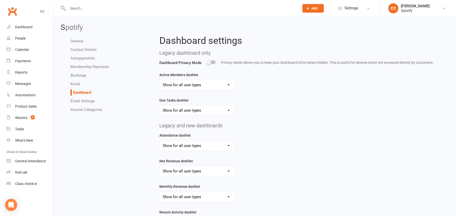
click at [87, 100] on link "Email Settings" at bounding box center [83, 101] width 24 height 5
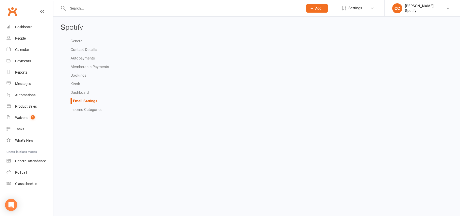
click at [78, 40] on link "General" at bounding box center [77, 41] width 13 height 5
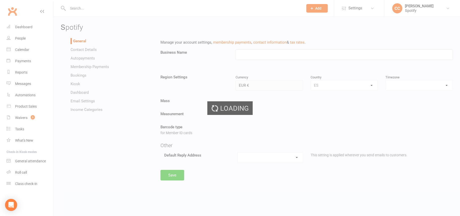
type input "Տроtіfу"
select select "Atlantic/Canary"
select select "[EMAIL_ADDRESS][DOMAIN_NAME]"
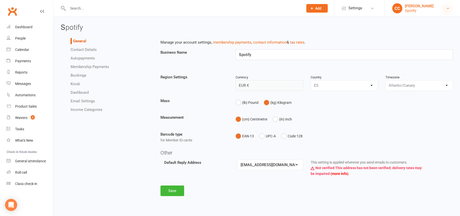
click at [449, 9] on icon at bounding box center [448, 8] width 4 height 4
click at [339, 35] on div "Տроtіfу General Contact Details Autopayments Membership Payments Bookings Kiosk…" at bounding box center [256, 110] width 406 height 187
click at [18, 26] on div "Dashboard" at bounding box center [23, 27] width 17 height 4
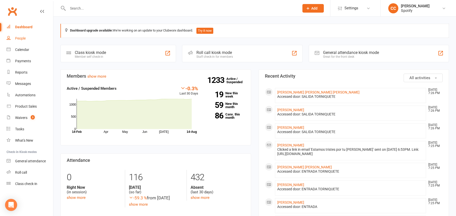
click at [20, 40] on link "People" at bounding box center [30, 38] width 47 height 11
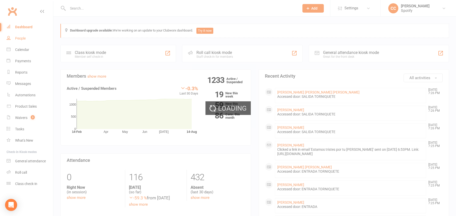
select select "100"
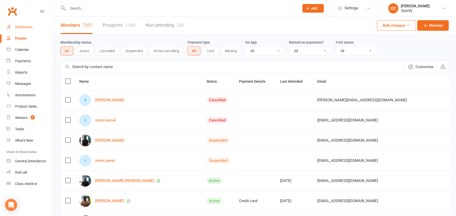
click at [24, 27] on div "Dashboard" at bounding box center [23, 27] width 17 height 4
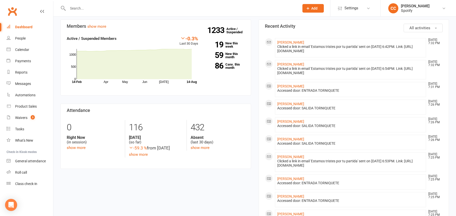
scroll to position [45, 0]
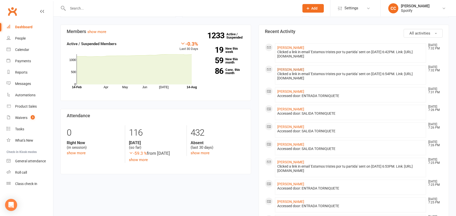
click at [304, 69] on link "[PERSON_NAME]" at bounding box center [290, 69] width 27 height 4
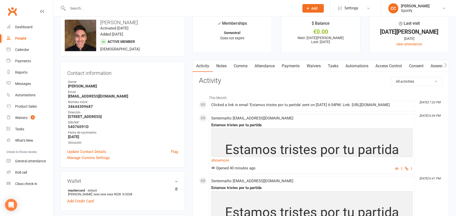
scroll to position [39, 0]
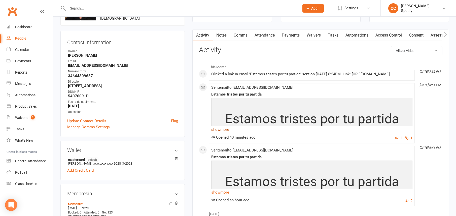
click at [225, 133] on link "show more" at bounding box center [311, 129] width 201 height 7
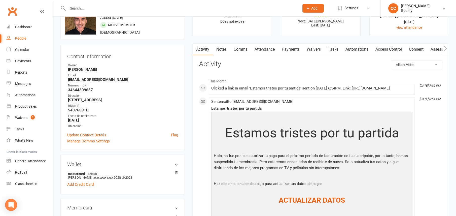
scroll to position [36, 0]
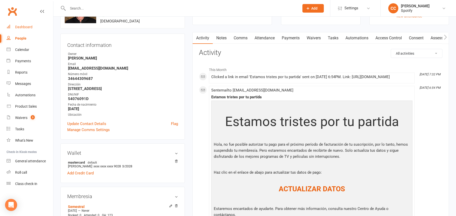
click at [28, 25] on div "Dashboard" at bounding box center [23, 27] width 17 height 4
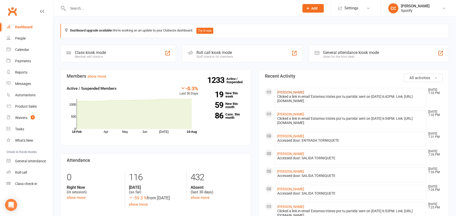
click at [298, 90] on link "[PERSON_NAME]" at bounding box center [290, 92] width 27 height 4
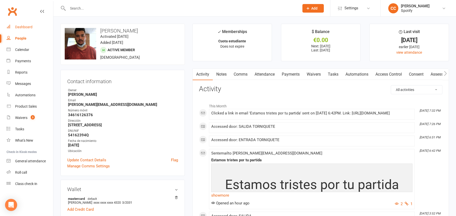
click at [31, 26] on div "Dashboard" at bounding box center [23, 27] width 17 height 4
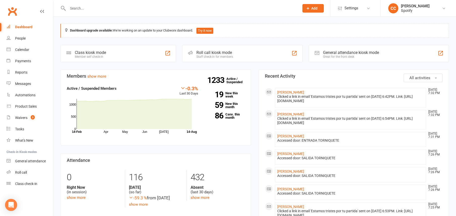
click at [17, 25] on div "Dashboard" at bounding box center [23, 27] width 17 height 4
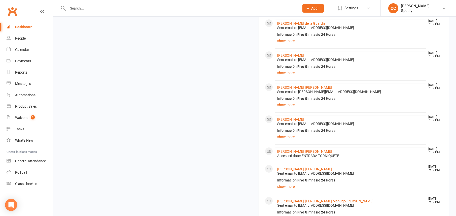
scroll to position [529, 0]
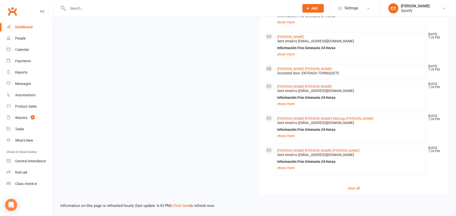
click at [199, 8] on input "text" at bounding box center [181, 8] width 230 height 7
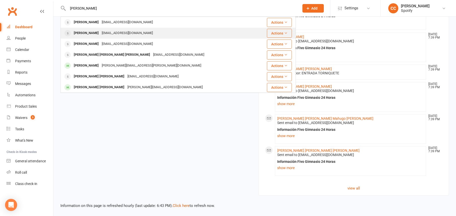
type input "humberto"
click at [171, 33] on div "Humberto Marcial Jimenez humbbertomarcial@gmail.com" at bounding box center [159, 33] width 196 height 10
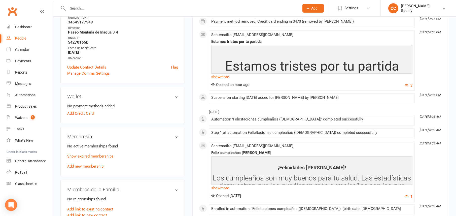
scroll to position [105, 0]
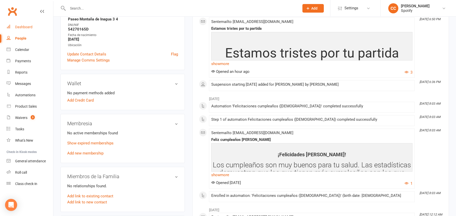
click at [19, 29] on link "Dashboard" at bounding box center [30, 26] width 47 height 11
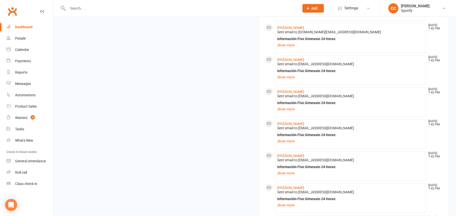
scroll to position [473, 0]
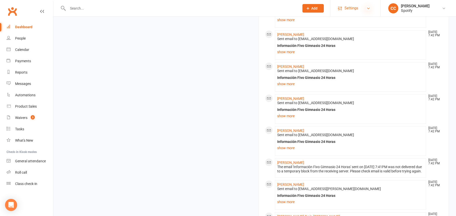
click at [370, 7] on icon at bounding box center [368, 8] width 4 height 4
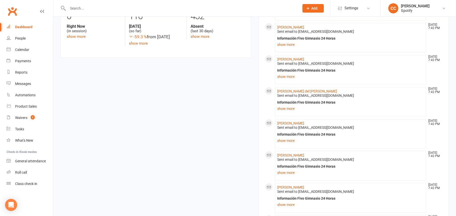
scroll to position [0, 0]
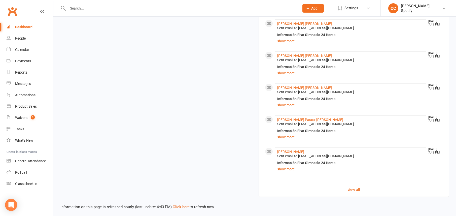
scroll to position [550, 0]
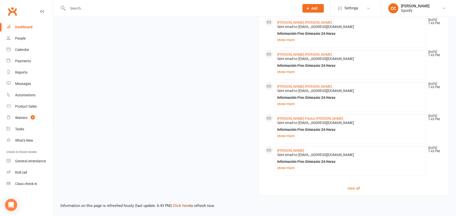
click at [184, 203] on link "Click here" at bounding box center [181, 205] width 17 height 5
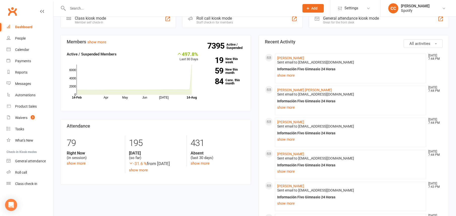
scroll to position [0, 0]
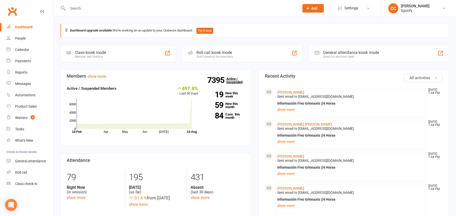
click at [240, 82] on link "7395 Active / Suspended" at bounding box center [237, 80] width 22 height 14
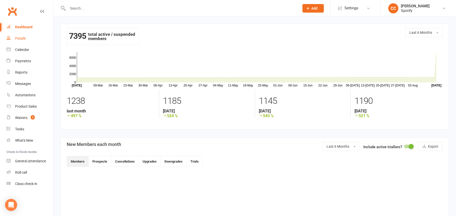
click at [21, 34] on link "People" at bounding box center [30, 38] width 47 height 11
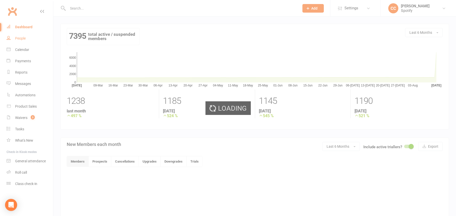
select select "100"
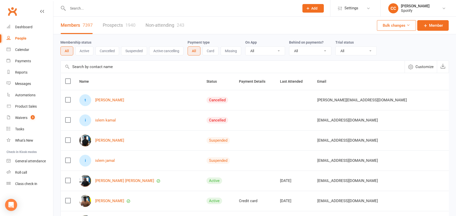
click at [107, 52] on button "Cancelled" at bounding box center [107, 50] width 24 height 9
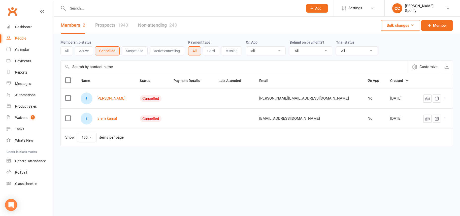
click at [88, 48] on button "Active" at bounding box center [84, 50] width 18 height 9
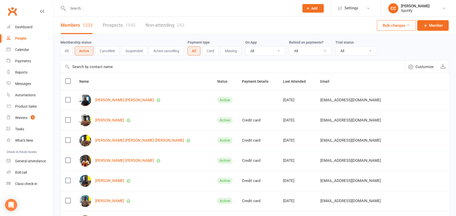
click at [99, 48] on button "Cancelled" at bounding box center [107, 50] width 24 height 9
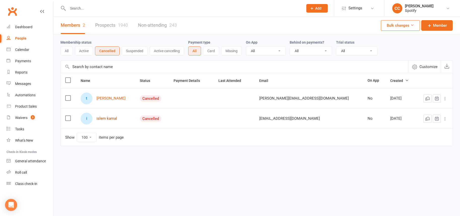
click at [114, 119] on link "islem kamal" at bounding box center [106, 118] width 21 height 4
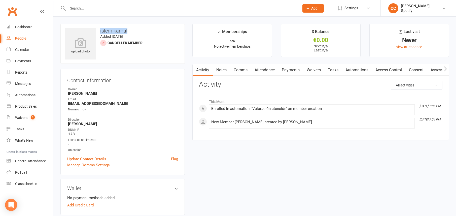
drag, startPoint x: 134, startPoint y: 31, endPoint x: 100, endPoint y: 30, distance: 34.0
click at [100, 30] on h3 "islem kamal" at bounding box center [123, 31] width 116 height 6
click at [124, 33] on h3 "islem kamal" at bounding box center [123, 31] width 116 height 6
drag, startPoint x: 136, startPoint y: 28, endPoint x: 107, endPoint y: 29, distance: 29.7
click at [107, 29] on h3 "islem kamal" at bounding box center [123, 31] width 116 height 6
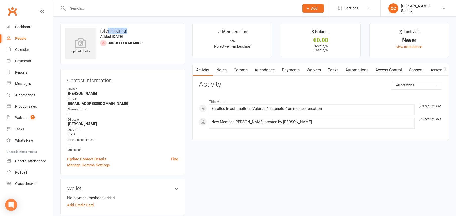
click at [131, 31] on h3 "islem kamal" at bounding box center [123, 31] width 116 height 6
select select "100"
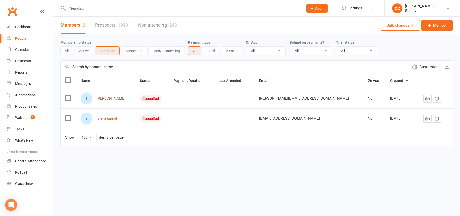
click at [109, 97] on link "tito islem" at bounding box center [110, 98] width 29 height 4
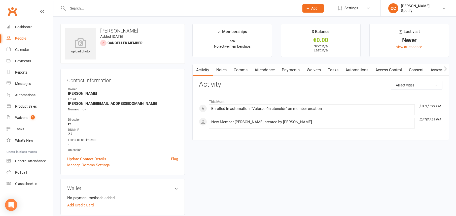
select select "100"
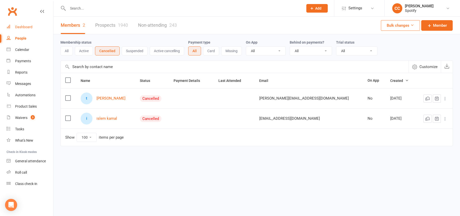
click at [19, 25] on div "Dashboard" at bounding box center [23, 27] width 17 height 4
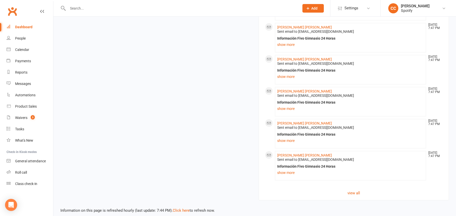
scroll to position [544, 0]
click at [349, 189] on link "view all" at bounding box center [354, 192] width 178 height 6
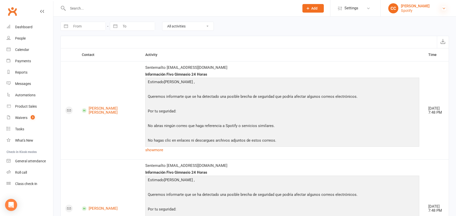
click at [443, 10] on icon at bounding box center [444, 8] width 4 height 4
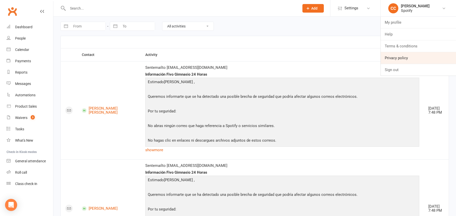
click at [397, 59] on link "Privacy policy" at bounding box center [418, 58] width 75 height 12
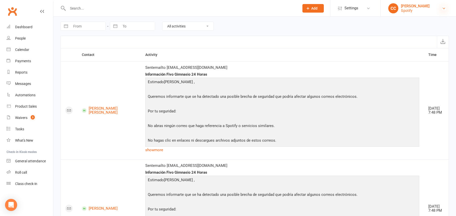
click at [443, 7] on icon at bounding box center [444, 8] width 4 height 4
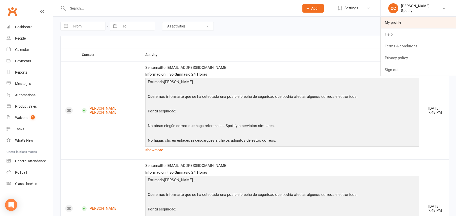
click at [416, 21] on link "My profile" at bounding box center [418, 23] width 75 height 12
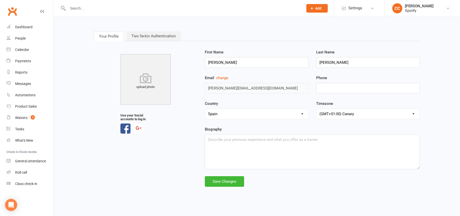
click at [146, 37] on link "Two factor Authentication" at bounding box center [153, 36] width 54 height 10
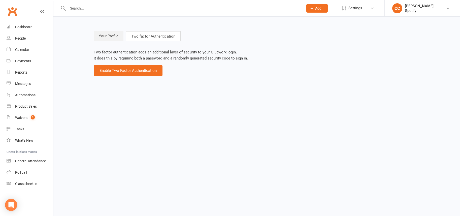
click at [108, 37] on link "Your Profile" at bounding box center [109, 36] width 30 height 10
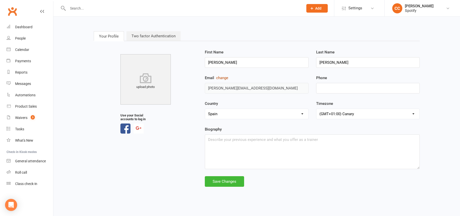
click at [227, 79] on button "change" at bounding box center [222, 78] width 12 height 6
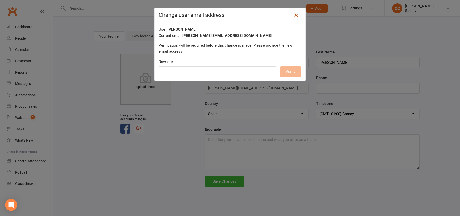
click at [293, 15] on icon at bounding box center [296, 15] width 6 height 6
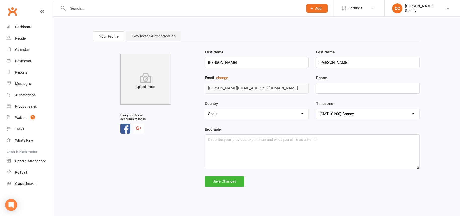
click at [166, 37] on link "Two factor Authentication" at bounding box center [153, 36] width 54 height 10
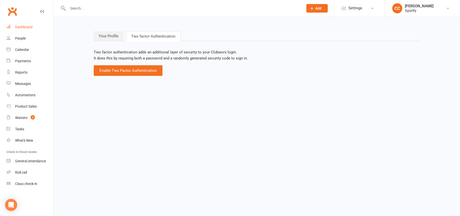
click at [19, 28] on div "Dashboard" at bounding box center [23, 27] width 17 height 4
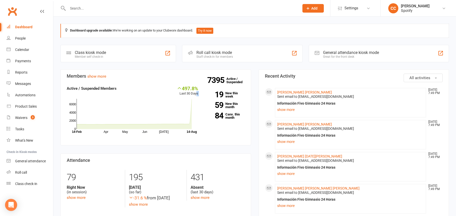
drag, startPoint x: 196, startPoint y: 92, endPoint x: 174, endPoint y: 85, distance: 22.7
click at [174, 85] on div "497.8% Last 30 Days Active / Suspended Members Apr May Jun Jul Month 14-Feb 14-…" at bounding box center [132, 109] width 131 height 49
click at [173, 84] on section "Members show more 497.8% Last 30 Days Active / Suspended Members Apr May Jun Ju…" at bounding box center [155, 107] width 191 height 76
click at [289, 124] on link "[PERSON_NAME] [PERSON_NAME] [PERSON_NAME]" at bounding box center [318, 124] width 82 height 4
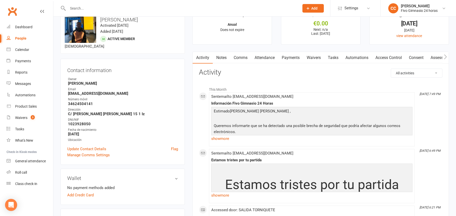
scroll to position [5, 0]
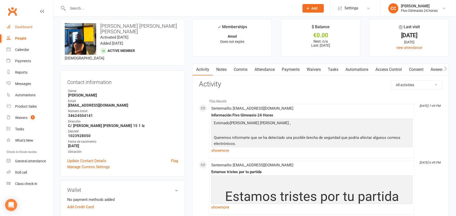
click at [24, 23] on link "Dashboard" at bounding box center [30, 26] width 47 height 11
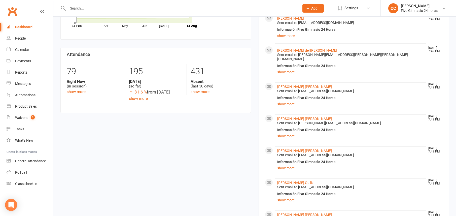
scroll to position [149, 0]
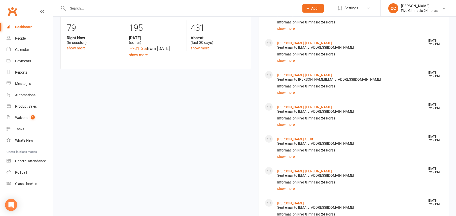
click at [73, 8] on input "text" at bounding box center [181, 8] width 230 height 7
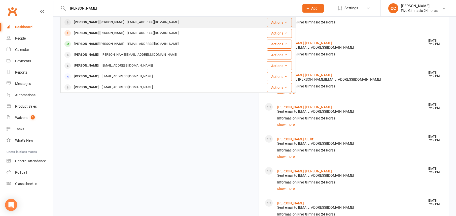
type input "[PERSON_NAME]"
click at [82, 21] on div "[PERSON_NAME] [PERSON_NAME]" at bounding box center [99, 22] width 54 height 7
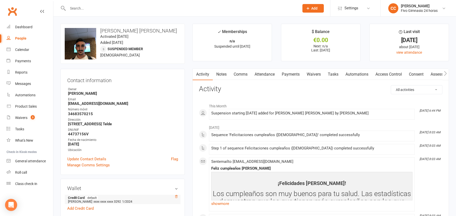
click at [177, 196] on icon at bounding box center [177, 197] width 4 height 4
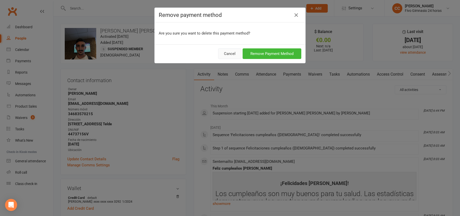
click at [224, 55] on button "Cancel" at bounding box center [229, 53] width 23 height 11
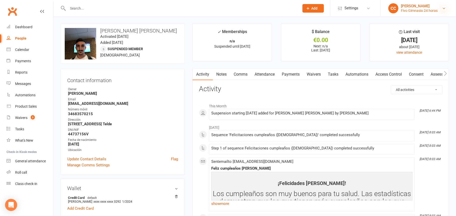
click at [443, 8] on icon at bounding box center [444, 8] width 4 height 4
click at [23, 27] on div "Dashboard" at bounding box center [23, 27] width 17 height 4
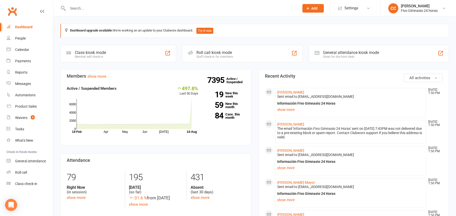
click at [18, 26] on div "Dashboard" at bounding box center [23, 27] width 17 height 4
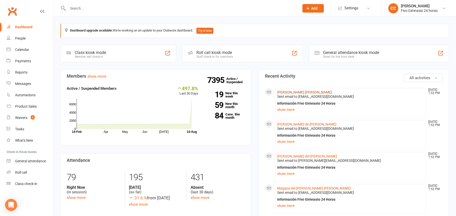
click at [286, 91] on link "[PERSON_NAME] [PERSON_NAME]" at bounding box center [304, 92] width 55 height 4
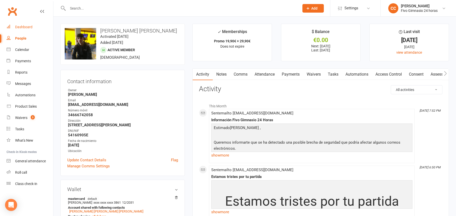
click at [35, 29] on link "Dashboard" at bounding box center [30, 26] width 47 height 11
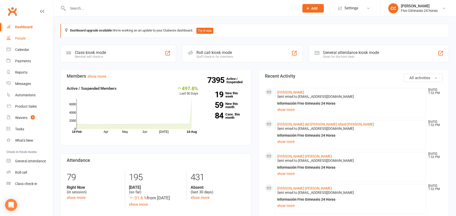
click at [14, 36] on link "People" at bounding box center [30, 38] width 47 height 11
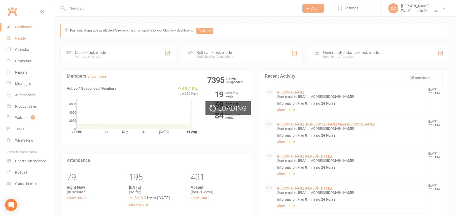
select select "100"
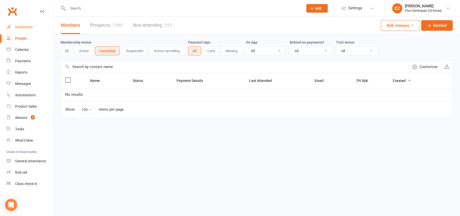
click at [17, 27] on div "Dashboard" at bounding box center [23, 27] width 17 height 4
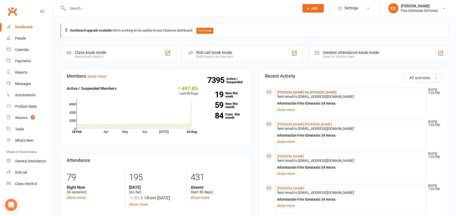
click at [290, 90] on link "[PERSON_NAME] De [PERSON_NAME]" at bounding box center [306, 92] width 59 height 4
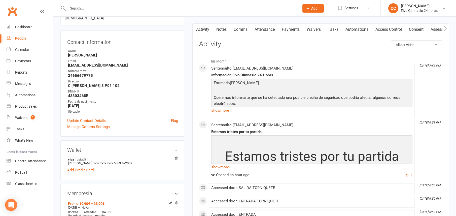
scroll to position [45, 0]
click at [32, 25] on link "Dashboard" at bounding box center [30, 26] width 47 height 11
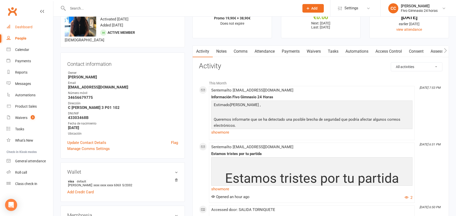
scroll to position [27, 0]
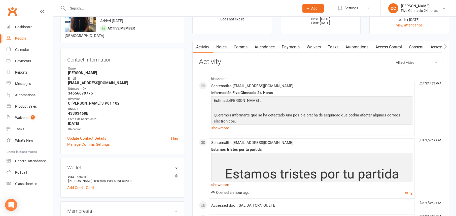
click at [219, 186] on link "show more" at bounding box center [311, 184] width 201 height 7
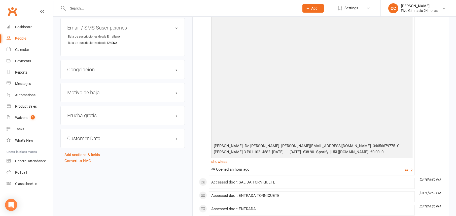
scroll to position [433, 0]
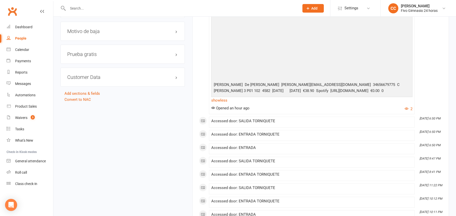
drag, startPoint x: 214, startPoint y: 82, endPoint x: 259, endPoint y: 99, distance: 48.5
click at [259, 95] on p "[PERSON_NAME] De [PERSON_NAME] [PERSON_NAME][EMAIL_ADDRESS][DOMAIN_NAME] 346566…" at bounding box center [312, 88] width 199 height 13
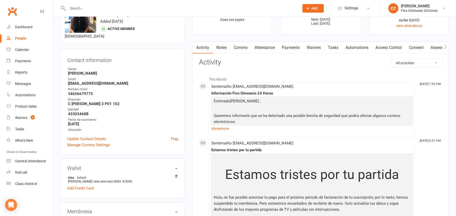
scroll to position [32, 0]
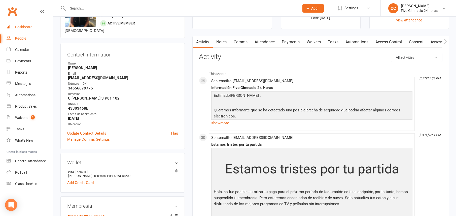
click at [27, 27] on div "Dashboard" at bounding box center [23, 27] width 17 height 4
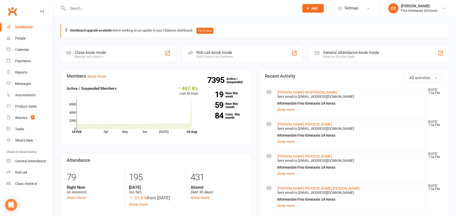
click at [26, 25] on div "Dashboard" at bounding box center [23, 27] width 17 height 4
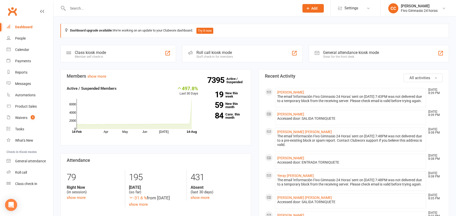
click at [26, 28] on div "Dashboard" at bounding box center [23, 27] width 17 height 4
click at [78, 7] on input "text" at bounding box center [181, 8] width 230 height 7
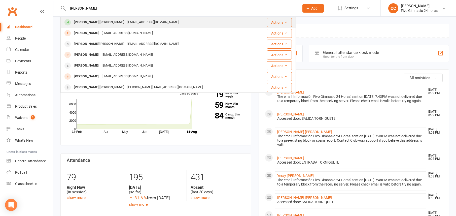
type input "[PERSON_NAME]"
click at [88, 25] on div "[PERSON_NAME] [PERSON_NAME]" at bounding box center [99, 22] width 54 height 7
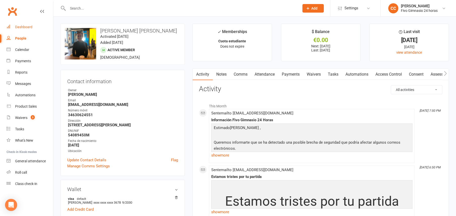
drag, startPoint x: 29, startPoint y: 28, endPoint x: 102, endPoint y: 33, distance: 72.5
click at [29, 27] on div "Dashboard" at bounding box center [23, 27] width 17 height 4
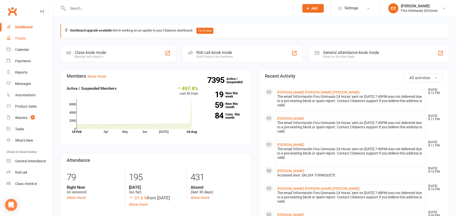
click at [22, 38] on div "People" at bounding box center [20, 38] width 11 height 4
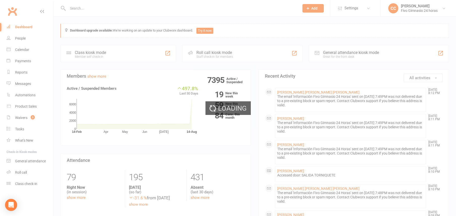
select select "100"
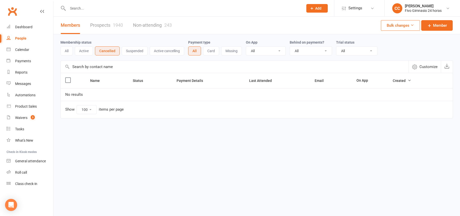
click at [7, 33] on link "People" at bounding box center [30, 38] width 47 height 11
click at [25, 28] on div "Dashboard" at bounding box center [23, 27] width 17 height 4
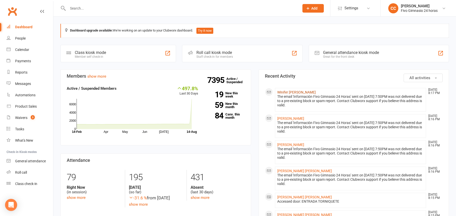
click at [315, 92] on link "[PERSON_NAME]" at bounding box center [296, 92] width 39 height 4
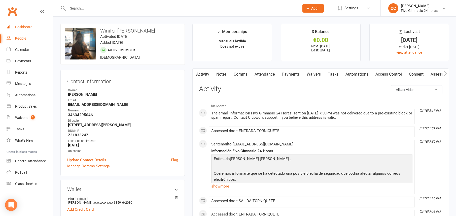
click at [21, 31] on link "Dashboard" at bounding box center [30, 26] width 47 height 11
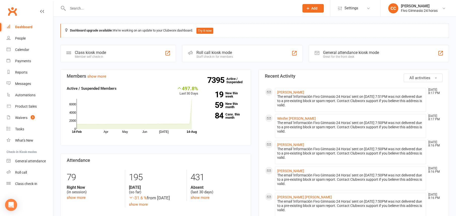
click at [151, 8] on input "text" at bounding box center [181, 8] width 230 height 7
type input "b"
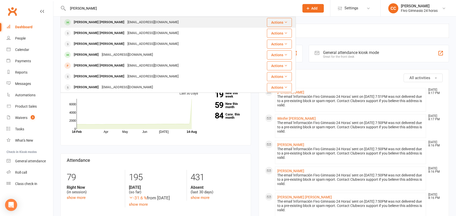
type input "celia maria luis"
click at [150, 25] on div "celialt160114@gmail.com" at bounding box center [153, 22] width 54 height 7
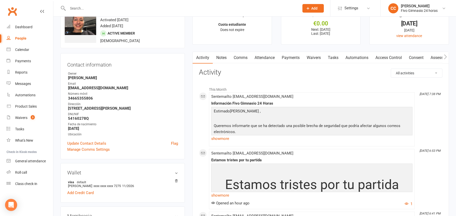
scroll to position [33, 0]
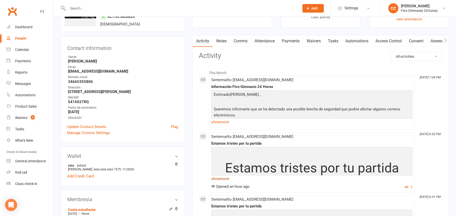
click at [224, 180] on link "show more" at bounding box center [311, 178] width 201 height 7
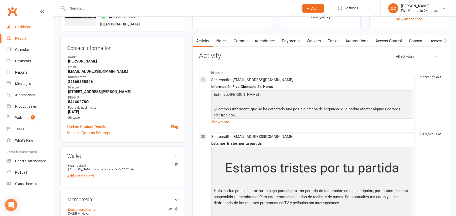
click at [16, 23] on link "Dashboard" at bounding box center [30, 26] width 47 height 11
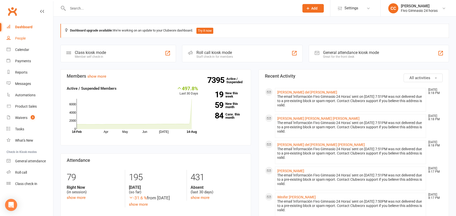
click at [22, 35] on link "People" at bounding box center [30, 38] width 47 height 11
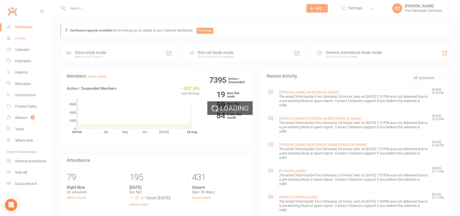
select select "100"
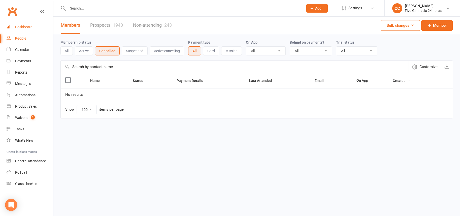
click at [25, 27] on div "Dashboard" at bounding box center [23, 27] width 17 height 4
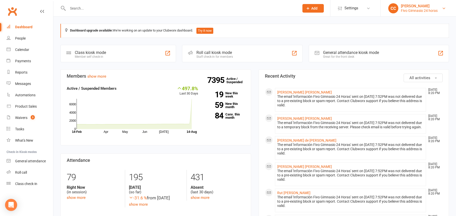
click at [417, 10] on div "Fivo Gimnasio 24 horas" at bounding box center [419, 10] width 37 height 5
click at [300, 52] on div "Roll call kiosk mode Staff check-in for members" at bounding box center [242, 53] width 121 height 17
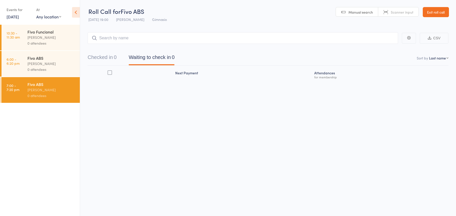
click at [438, 10] on link "Exit roll call" at bounding box center [436, 12] width 26 height 10
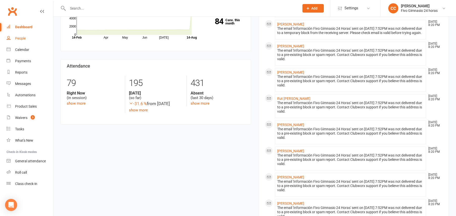
scroll to position [139, 0]
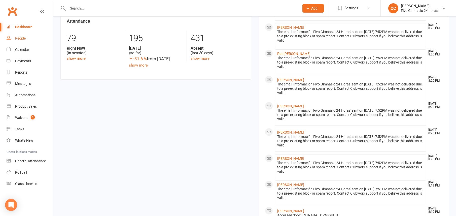
click at [17, 39] on div "People" at bounding box center [20, 38] width 11 height 4
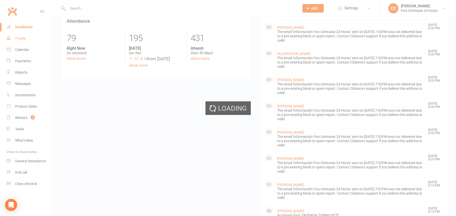
select select "100"
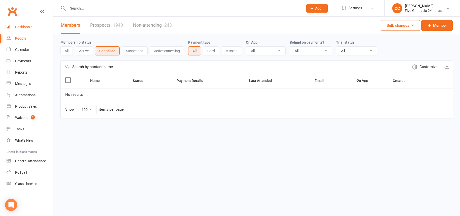
click at [29, 24] on link "Dashboard" at bounding box center [30, 26] width 47 height 11
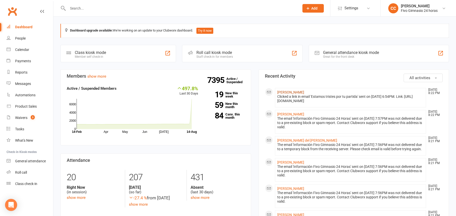
click at [289, 93] on link "[PERSON_NAME]" at bounding box center [290, 92] width 27 height 4
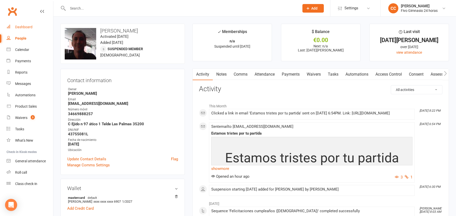
click at [23, 28] on div "Dashboard" at bounding box center [23, 27] width 17 height 4
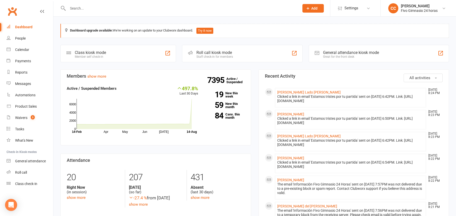
click at [286, 133] on li "Jose Antonio Lado Sanchez Aug 14, 8:23 PM Clicked a link in email 'Estamos tris…" at bounding box center [350, 141] width 151 height 19
click at [286, 134] on link "[PERSON_NAME] [PERSON_NAME]" at bounding box center [308, 136] width 63 height 4
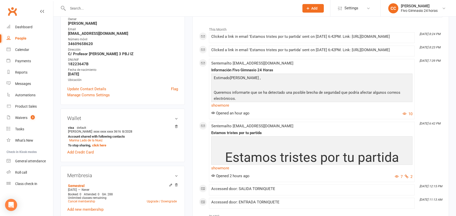
scroll to position [95, 0]
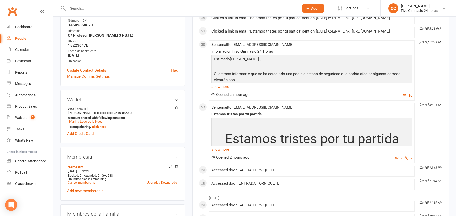
click at [225, 148] on link "show more" at bounding box center [311, 149] width 201 height 7
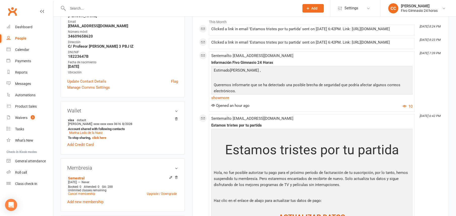
scroll to position [85, 0]
click at [219, 97] on link "show more" at bounding box center [311, 97] width 201 height 7
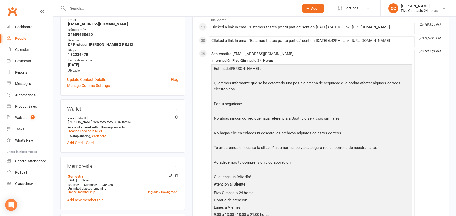
scroll to position [126, 0]
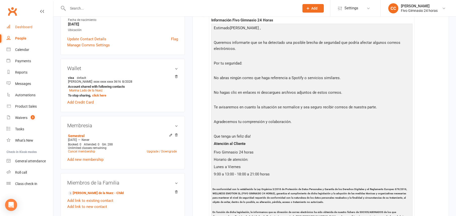
click at [37, 26] on link "Dashboard" at bounding box center [30, 26] width 47 height 11
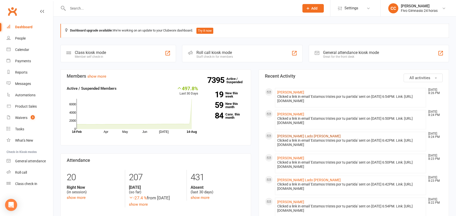
click at [279, 138] on link "[PERSON_NAME] [PERSON_NAME]" at bounding box center [308, 136] width 63 height 4
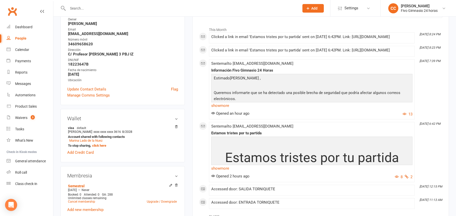
scroll to position [81, 0]
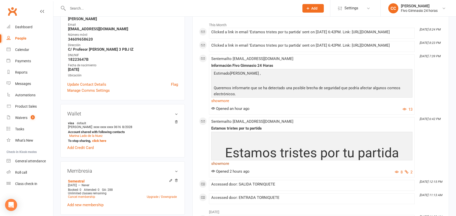
click at [219, 166] on link "show more" at bounding box center [311, 163] width 201 height 7
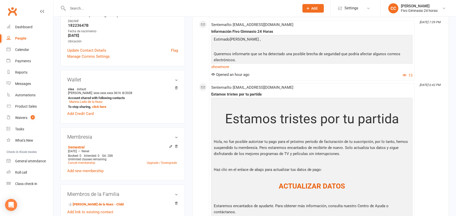
scroll to position [123, 0]
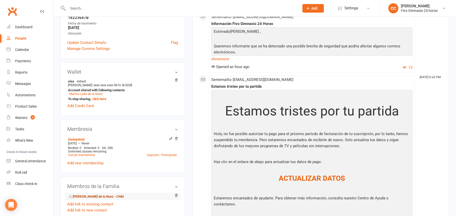
click at [81, 194] on link "Marina Lado de la Nuez - Child" at bounding box center [96, 196] width 56 height 5
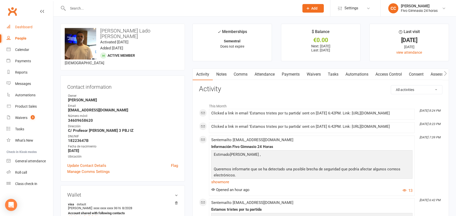
click at [25, 29] on link "Dashboard" at bounding box center [30, 26] width 47 height 11
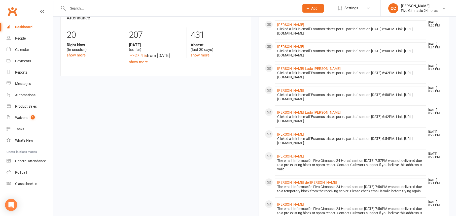
scroll to position [143, 0]
click at [26, 29] on link "Dashboard" at bounding box center [30, 26] width 47 height 11
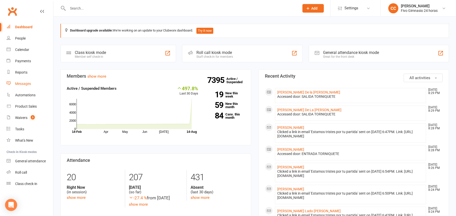
click at [27, 81] on link "Messages" at bounding box center [30, 83] width 47 height 11
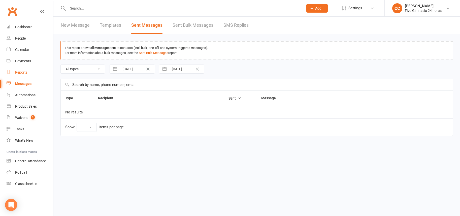
select select "10"
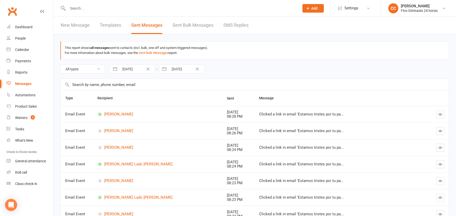
click at [185, 23] on link "Sent Bulk Messages" at bounding box center [193, 25] width 41 height 17
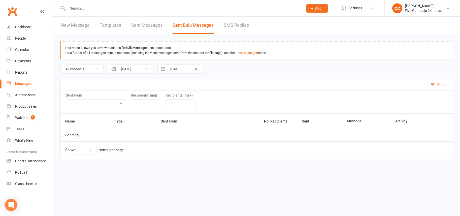
select select "10"
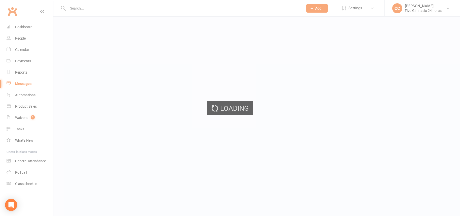
click at [22, 24] on div "Loading" at bounding box center [230, 108] width 460 height 216
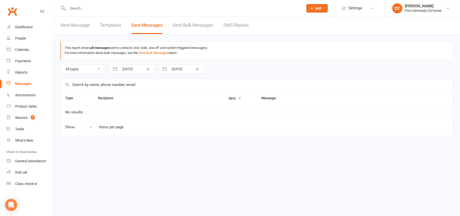
select select "10"
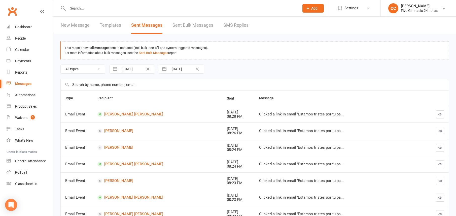
click at [197, 27] on link "Sent Bulk Messages" at bounding box center [193, 25] width 41 height 17
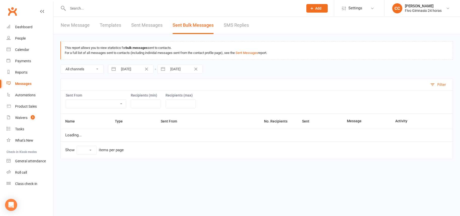
select select "10"
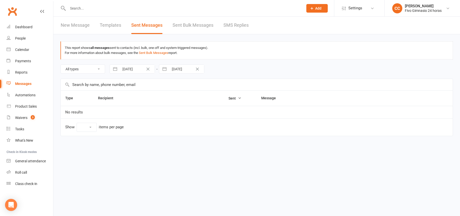
select select "10"
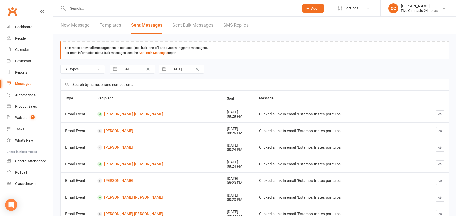
click at [77, 14] on div at bounding box center [177, 8] width 235 height 16
click at [79, 5] on input "text" at bounding box center [181, 8] width 230 height 7
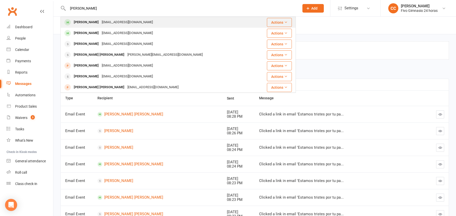
type input "[PERSON_NAME]"
click at [100, 19] on div "[PERSON_NAME]" at bounding box center [86, 22] width 28 height 7
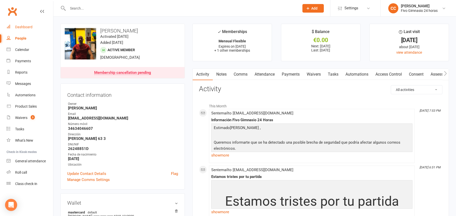
click at [26, 24] on link "Dashboard" at bounding box center [30, 26] width 47 height 11
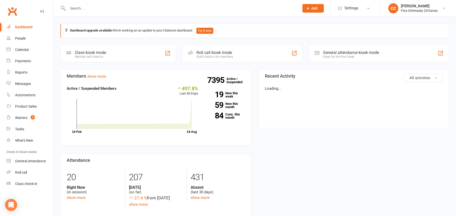
click at [86, 8] on input "text" at bounding box center [181, 8] width 230 height 7
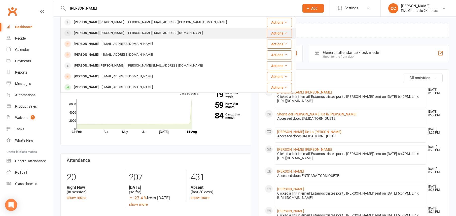
type input "gomez sanche"
click at [126, 36] on div "[PERSON_NAME][EMAIL_ADDRESS][DOMAIN_NAME]" at bounding box center [165, 32] width 78 height 7
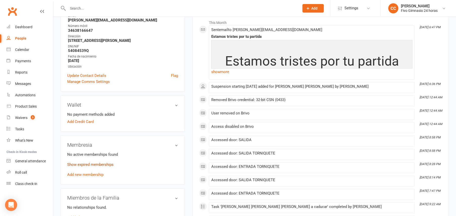
scroll to position [125, 0]
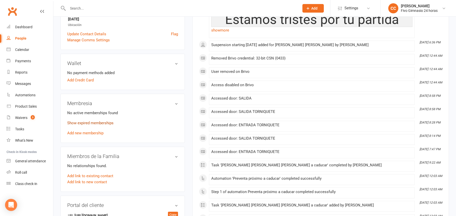
click at [100, 124] on link "Show expired memberships" at bounding box center [90, 123] width 46 height 5
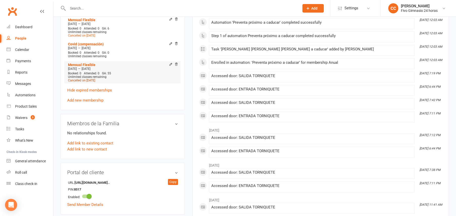
scroll to position [274, 0]
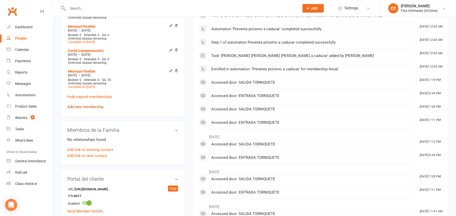
click at [86, 106] on link "Add new membership" at bounding box center [85, 107] width 36 height 5
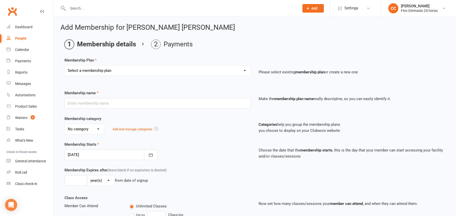
click at [98, 69] on select "Select a membership plan Cuota familiar Cuota estudiante 10 pases full Anual Se…" at bounding box center [158, 70] width 186 height 10
select select "5"
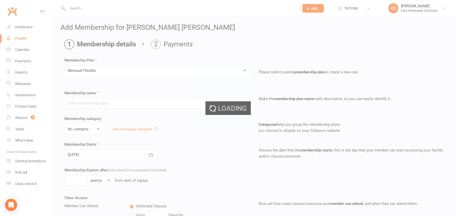
type input "Mensual Flexible"
select select "1"
select select "2"
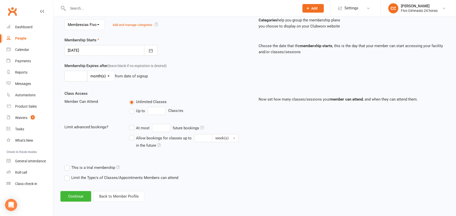
scroll to position [104, 0]
click at [72, 198] on button "Continue" at bounding box center [75, 196] width 31 height 11
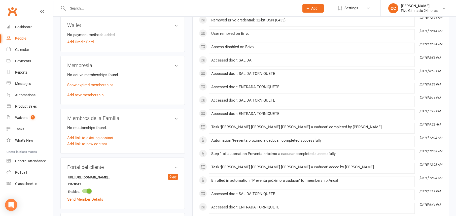
scroll to position [162, 0]
click at [93, 95] on link "Add new membership" at bounding box center [85, 95] width 36 height 5
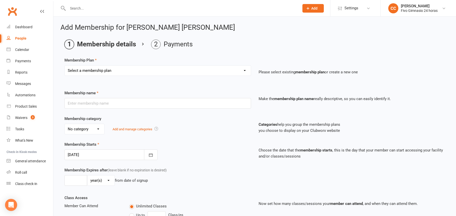
click at [106, 71] on select "Select a membership plan Cuota familiar Cuota estudiante 10 pases full Anual Se…" at bounding box center [158, 70] width 186 height 10
select select "5"
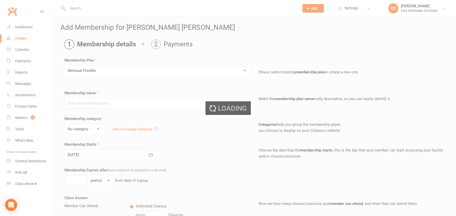
type input "Mensual Flexible"
select select "1"
select select "2"
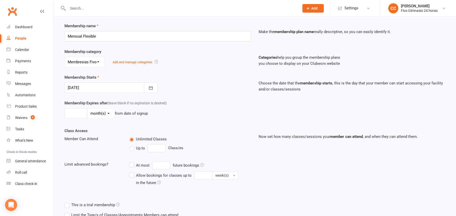
scroll to position [104, 0]
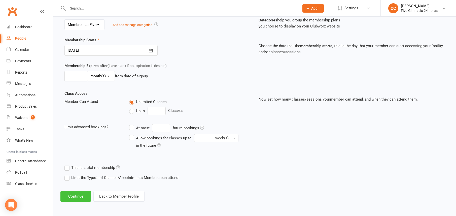
drag, startPoint x: 75, startPoint y: 194, endPoint x: 84, endPoint y: 175, distance: 21.1
click at [75, 194] on button "Continue" at bounding box center [75, 196] width 31 height 11
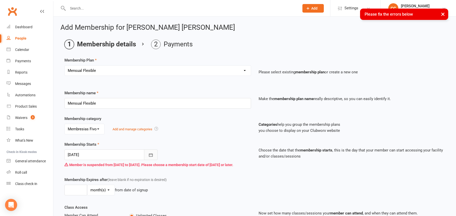
click at [147, 157] on button "button" at bounding box center [151, 154] width 14 height 11
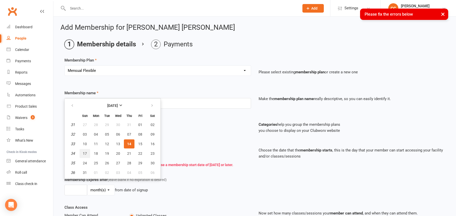
click at [84, 154] on span "17" at bounding box center [85, 153] width 4 height 4
type input "17 Aug 2025"
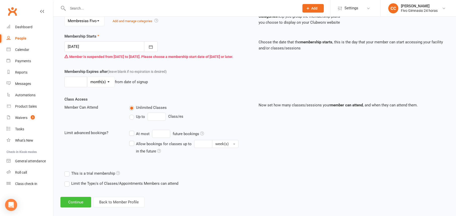
scroll to position [108, 0]
click at [73, 208] on button "Continue" at bounding box center [75, 202] width 31 height 11
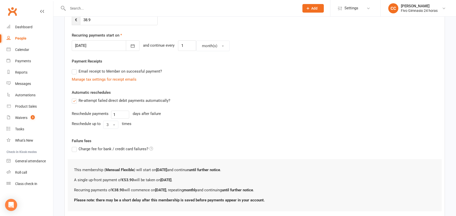
scroll to position [0, 0]
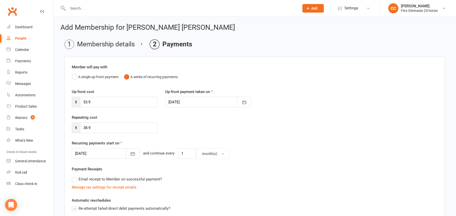
click at [74, 206] on label "Re-attempt failed direct debit payments automatically?" at bounding box center [121, 208] width 98 height 6
click at [74, 205] on input "Re-attempt failed direct debit payments automatically?" at bounding box center [73, 205] width 3 height 0
drag, startPoint x: 96, startPoint y: 100, endPoint x: 63, endPoint y: 95, distance: 33.1
click at [63, 95] on main "Membership details Payments Member will pay with A single up-front payment A se…" at bounding box center [254, 180] width 389 height 281
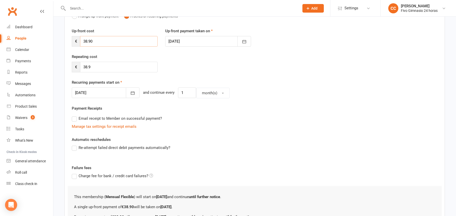
scroll to position [13, 0]
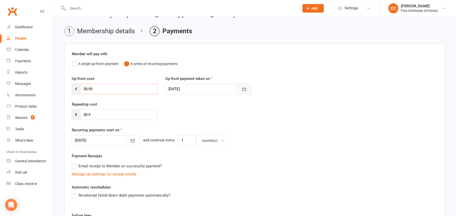
type input "38.90"
click at [240, 91] on button "button" at bounding box center [244, 89] width 14 height 11
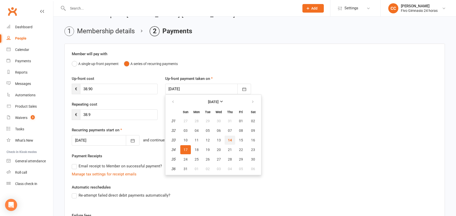
click at [231, 140] on span "14" at bounding box center [230, 140] width 4 height 4
type input "14 Aug 2025"
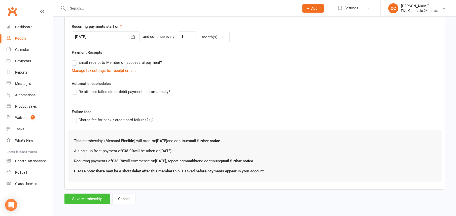
scroll to position [117, 0]
click at [92, 197] on button "Save Membership" at bounding box center [87, 198] width 46 height 11
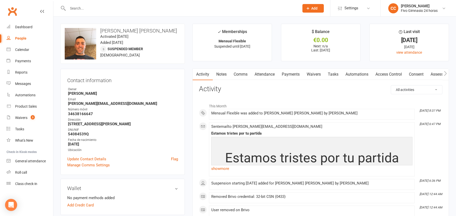
drag, startPoint x: 394, startPoint y: 76, endPoint x: 354, endPoint y: 60, distance: 43.3
click at [394, 76] on link "Access Control" at bounding box center [388, 74] width 33 height 12
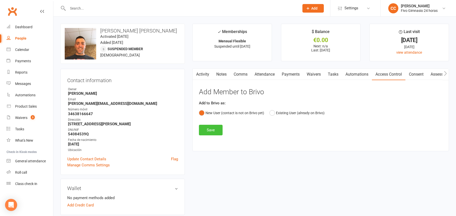
click at [208, 129] on button "Save" at bounding box center [211, 130] width 24 height 11
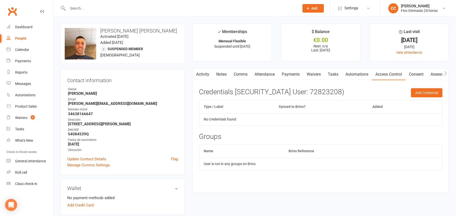
click at [207, 71] on link "Activity" at bounding box center [203, 74] width 20 height 12
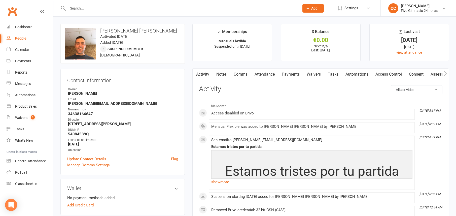
click at [390, 74] on link "Access Control" at bounding box center [388, 74] width 33 height 12
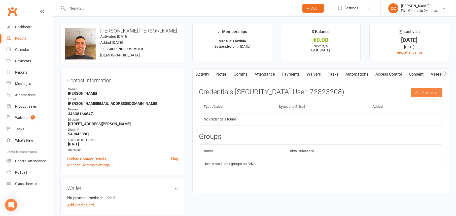
drag, startPoint x: 425, startPoint y: 95, endPoint x: 423, endPoint y: 92, distance: 3.2
click at [425, 95] on button "Add Credential" at bounding box center [426, 92] width 31 height 9
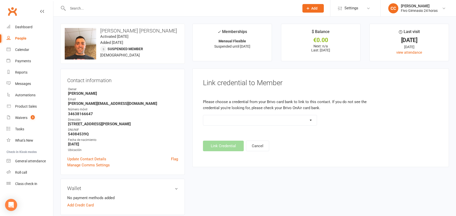
click at [277, 123] on select "Standard 26 Bit (54268) Standard 26 Bit (54269) Standard 26 Bit (54270) Standar…" at bounding box center [259, 120] width 113 height 10
select select "5108"
click at [228, 147] on button "Link Credential" at bounding box center [223, 146] width 41 height 11
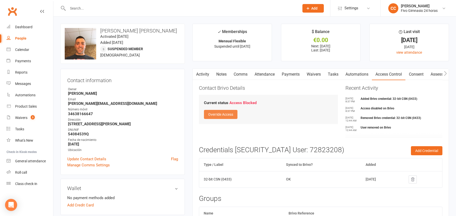
click at [234, 117] on button "Override Access" at bounding box center [220, 114] width 33 height 9
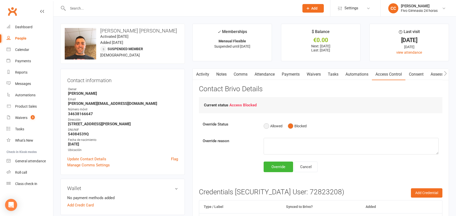
click at [268, 125] on button "Allowed" at bounding box center [273, 126] width 19 height 10
click at [278, 165] on div "Override" at bounding box center [278, 166] width 29 height 11
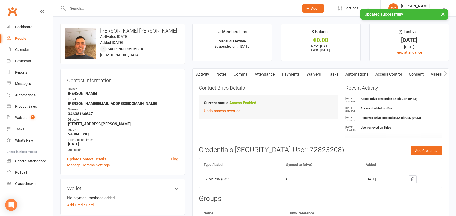
click at [293, 77] on link "Payments" at bounding box center [290, 74] width 25 height 12
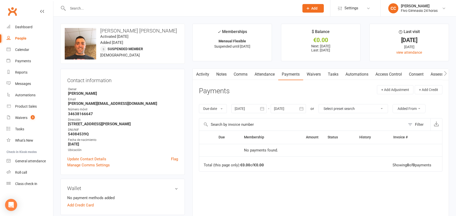
click at [264, 74] on link "Attendance" at bounding box center [264, 74] width 27 height 12
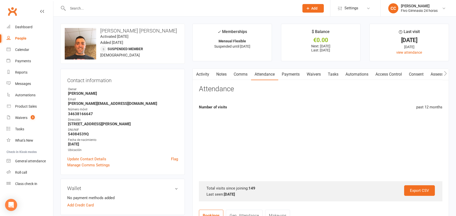
click at [291, 75] on link "Payments" at bounding box center [290, 74] width 25 height 12
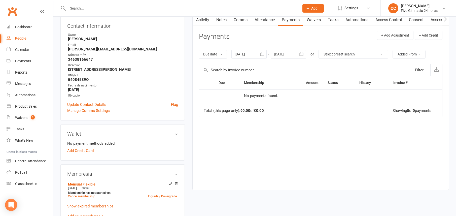
scroll to position [54, 0]
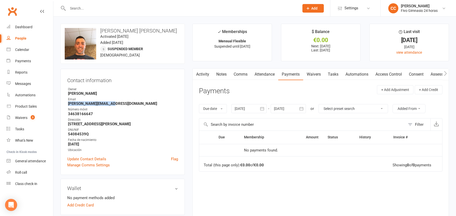
drag, startPoint x: 66, startPoint y: 103, endPoint x: 116, endPoint y: 102, distance: 49.9
click at [116, 102] on div "Contact information Owner [PERSON_NAME] Email [PERSON_NAME][EMAIL_ADDRESS][DOMA…" at bounding box center [122, 122] width 124 height 106
copy strong "[PERSON_NAME][EMAIL_ADDRESS][DOMAIN_NAME]"
click at [276, 76] on link "Attendance" at bounding box center [264, 74] width 27 height 12
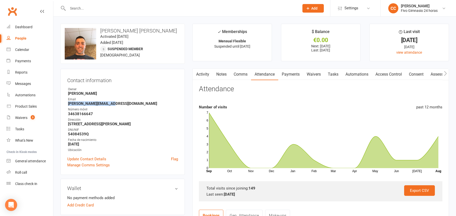
click at [292, 74] on link "Payments" at bounding box center [290, 74] width 25 height 12
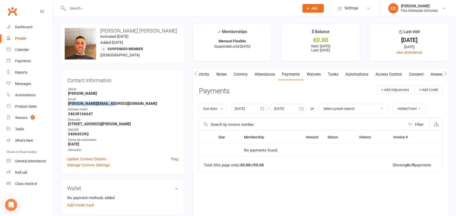
scroll to position [0, 0]
drag, startPoint x: 23, startPoint y: 25, endPoint x: 21, endPoint y: 20, distance: 5.1
click at [23, 25] on div "Dashboard" at bounding box center [23, 27] width 17 height 4
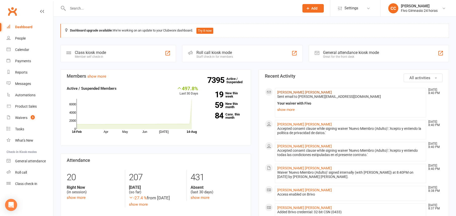
click at [298, 91] on link "[PERSON_NAME] [PERSON_NAME]" at bounding box center [304, 92] width 55 height 4
